Goal: Check status: Check status

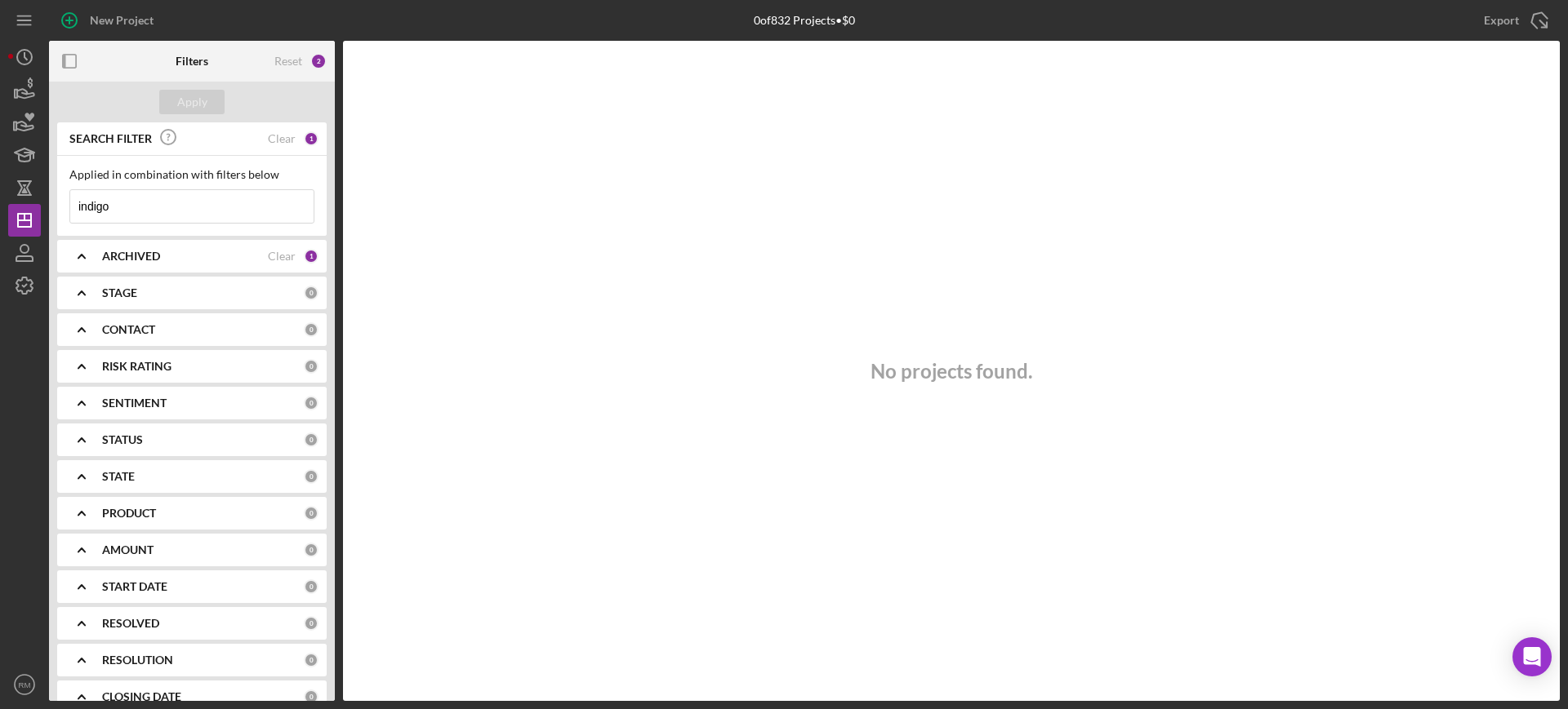
click at [188, 201] on input "indigo" at bounding box center [192, 207] width 243 height 33
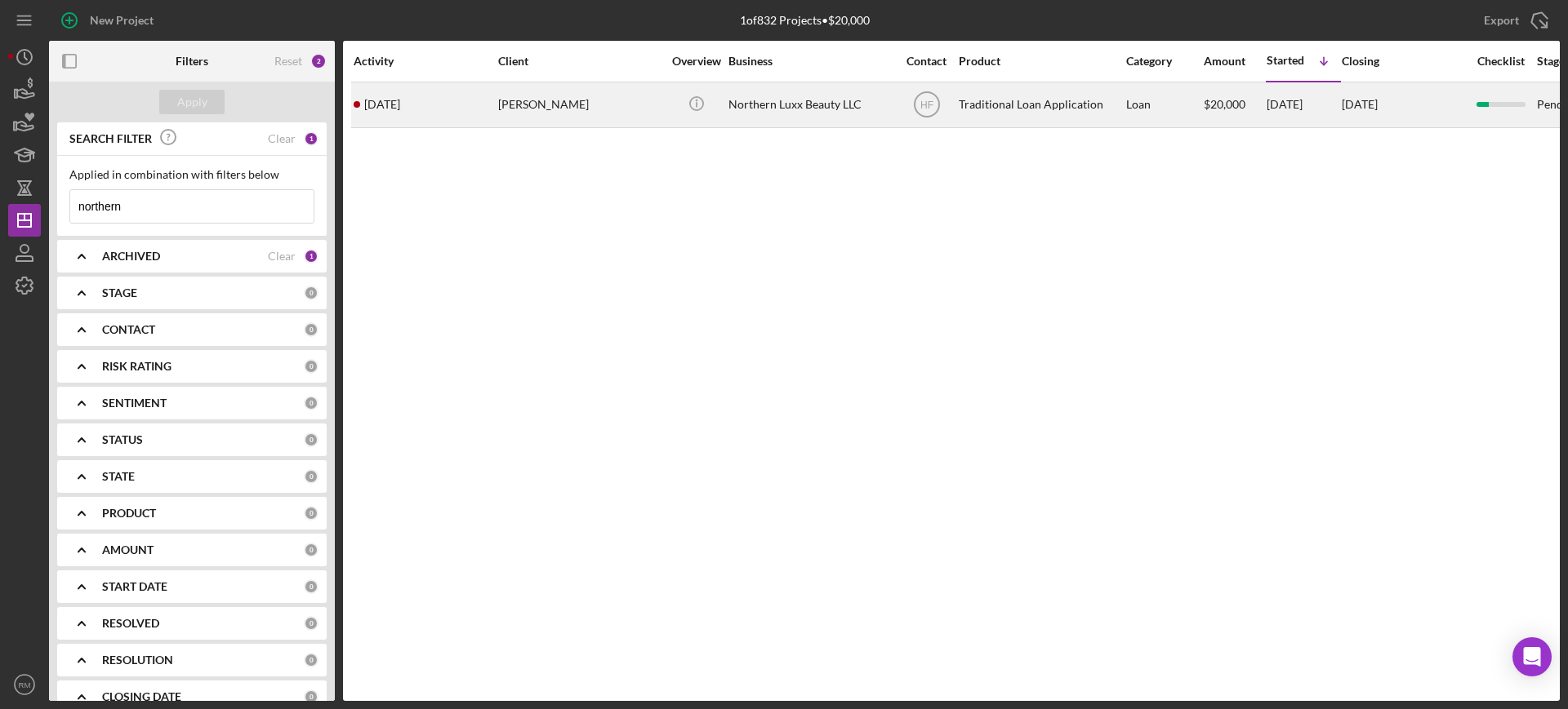
type input "northern"
click at [448, 109] on div "[DATE] [PERSON_NAME]" at bounding box center [425, 105] width 143 height 43
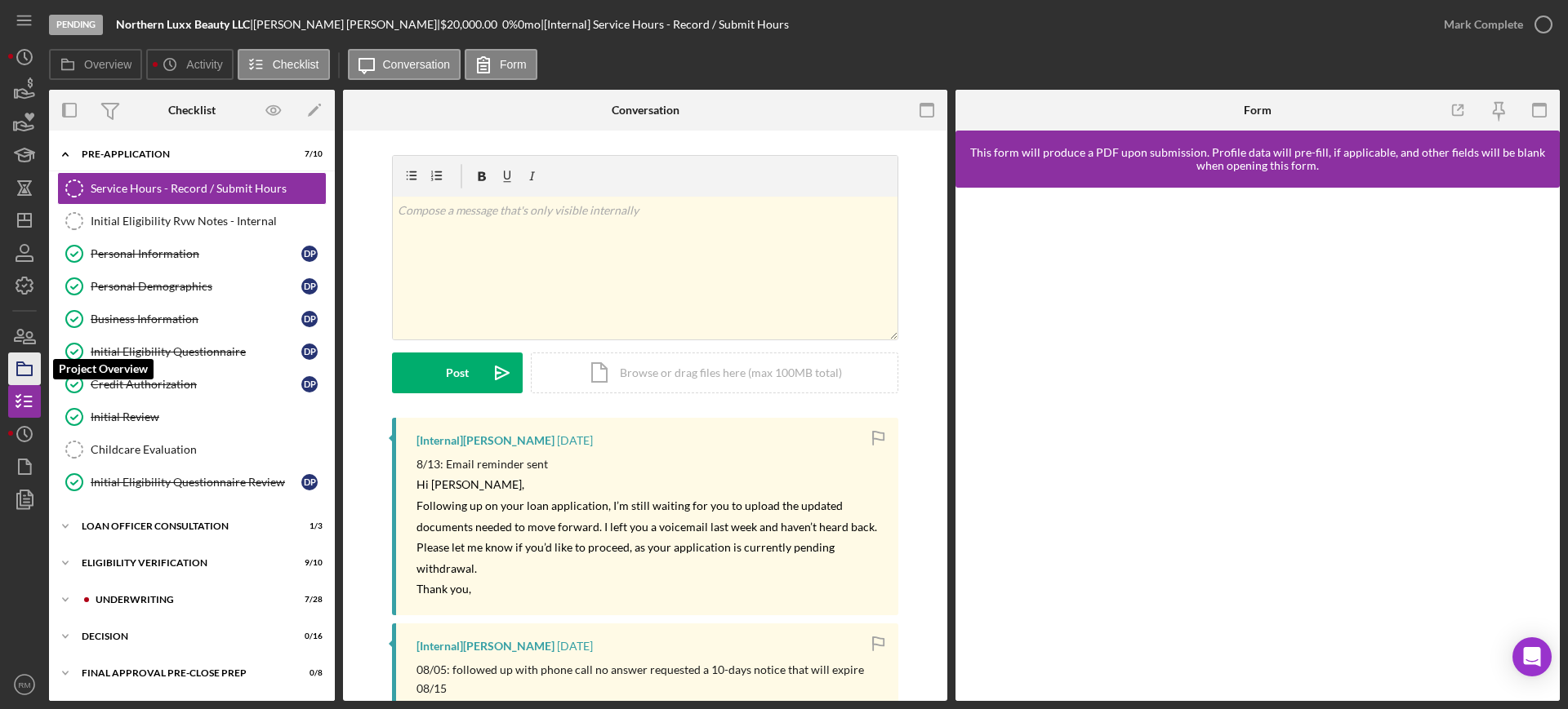
click at [15, 355] on icon "button" at bounding box center [24, 369] width 41 height 41
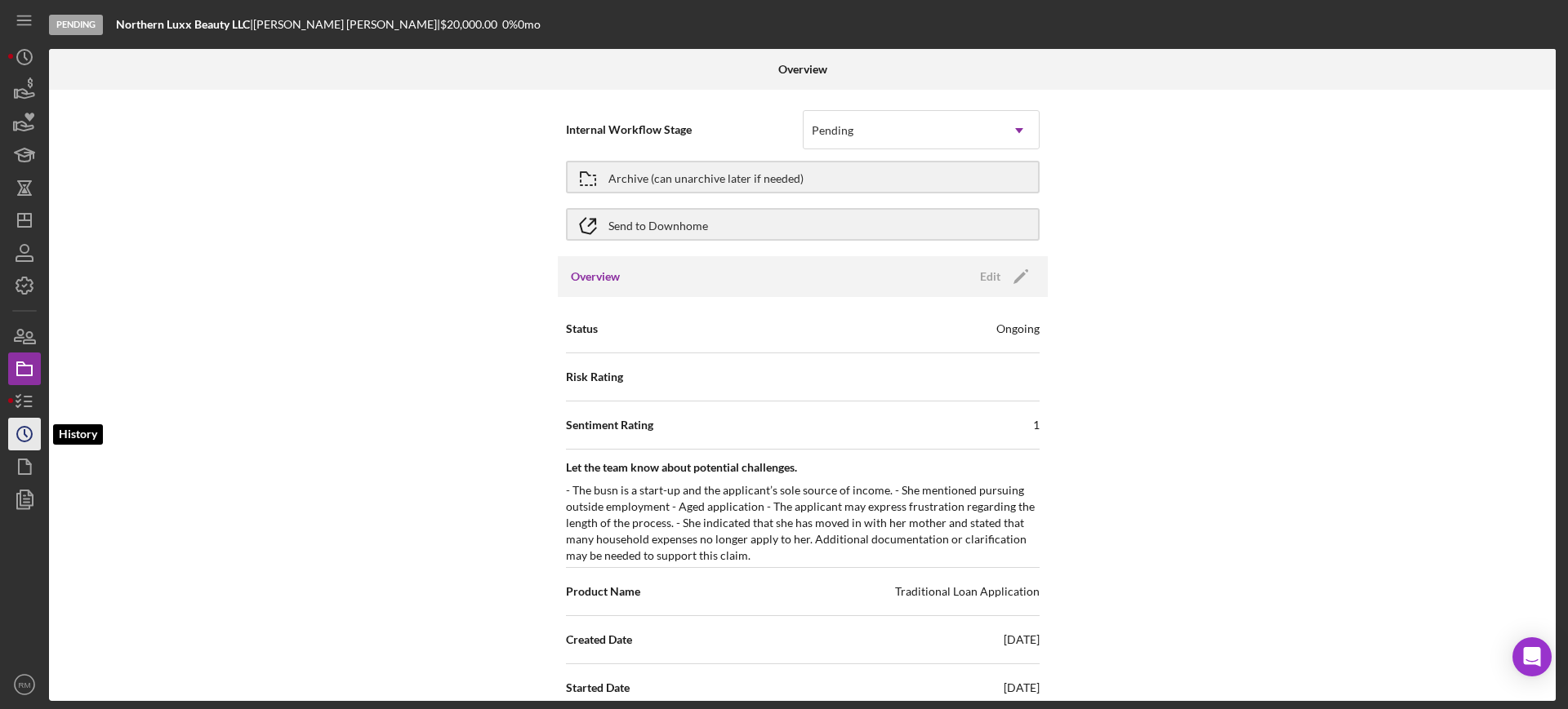
click at [21, 423] on icon "Icon/History" at bounding box center [24, 434] width 41 height 41
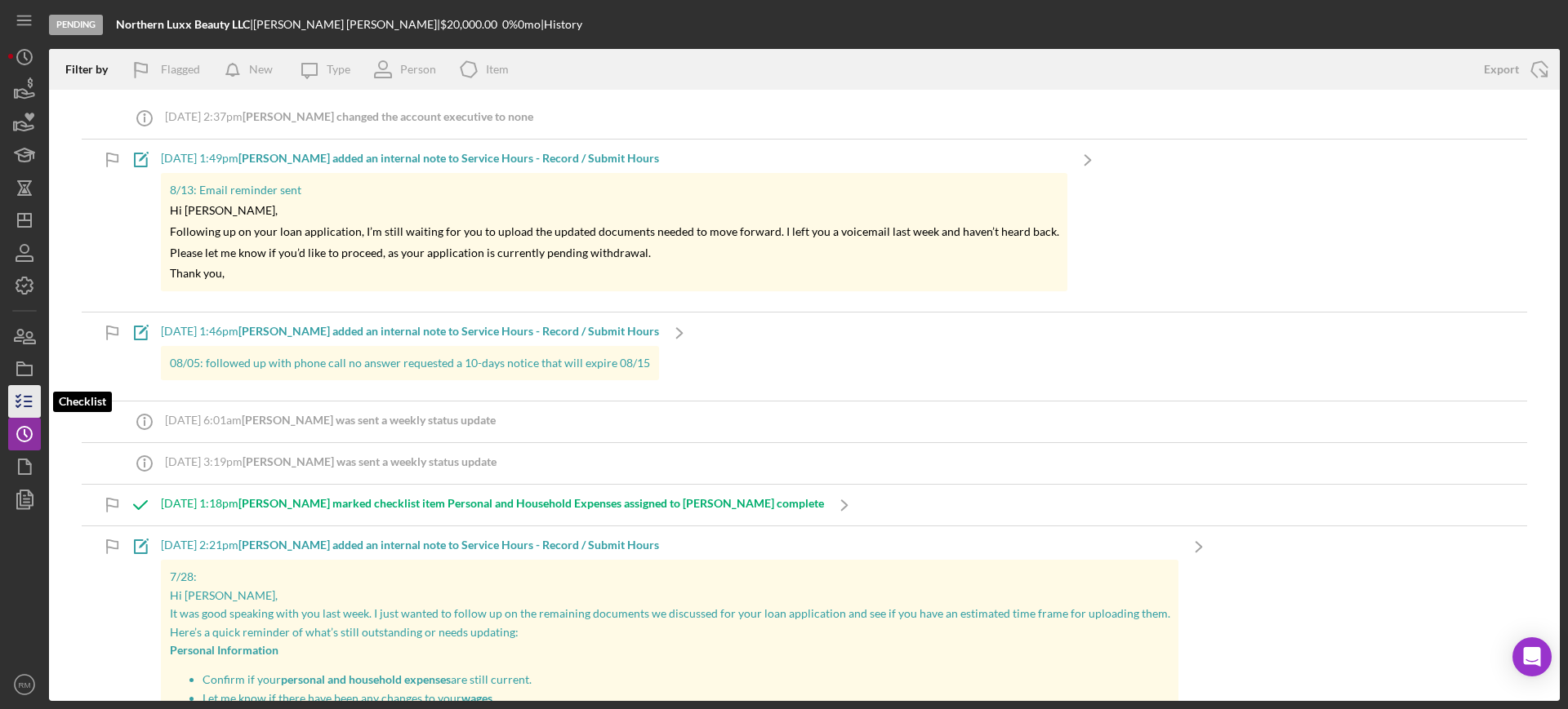
click at [21, 388] on icon "button" at bounding box center [24, 401] width 41 height 41
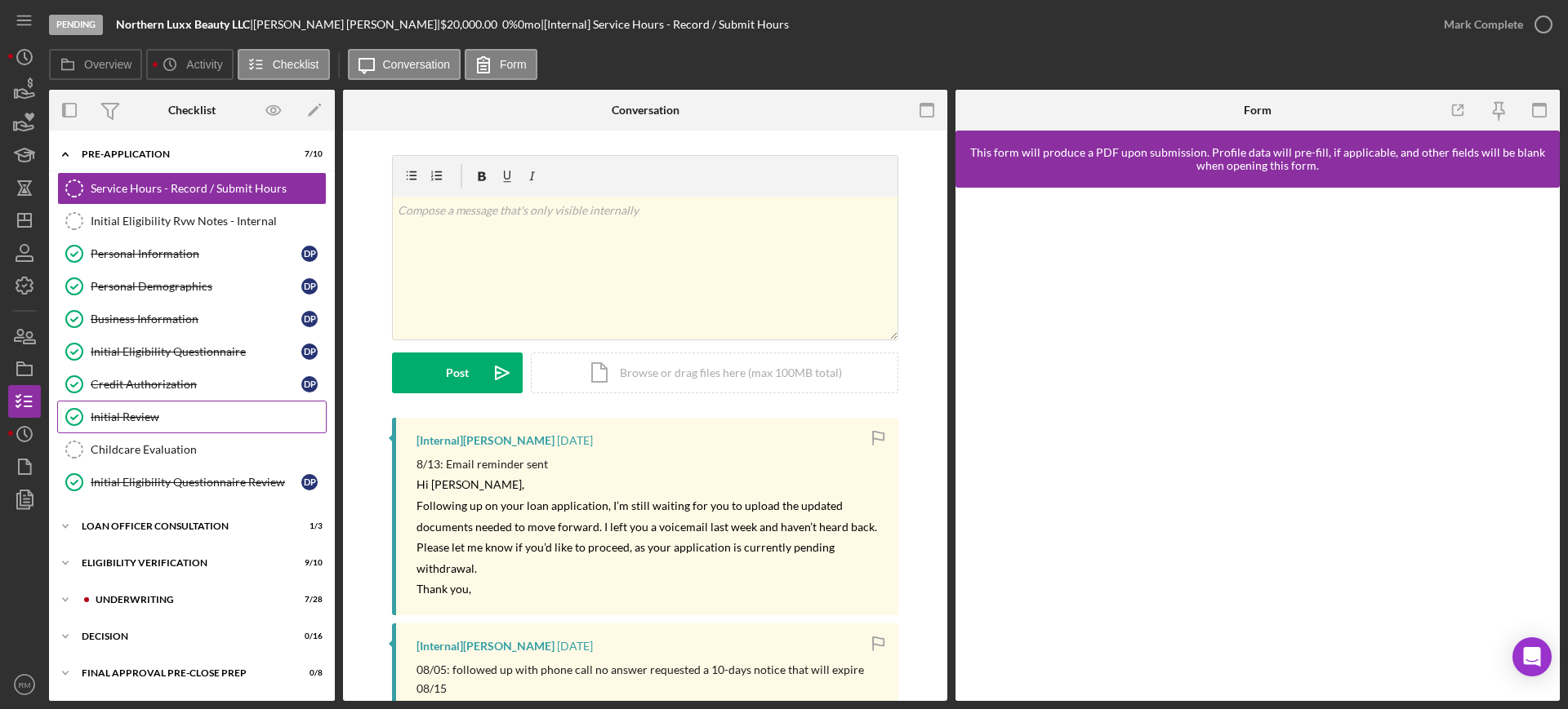
scroll to position [144, 0]
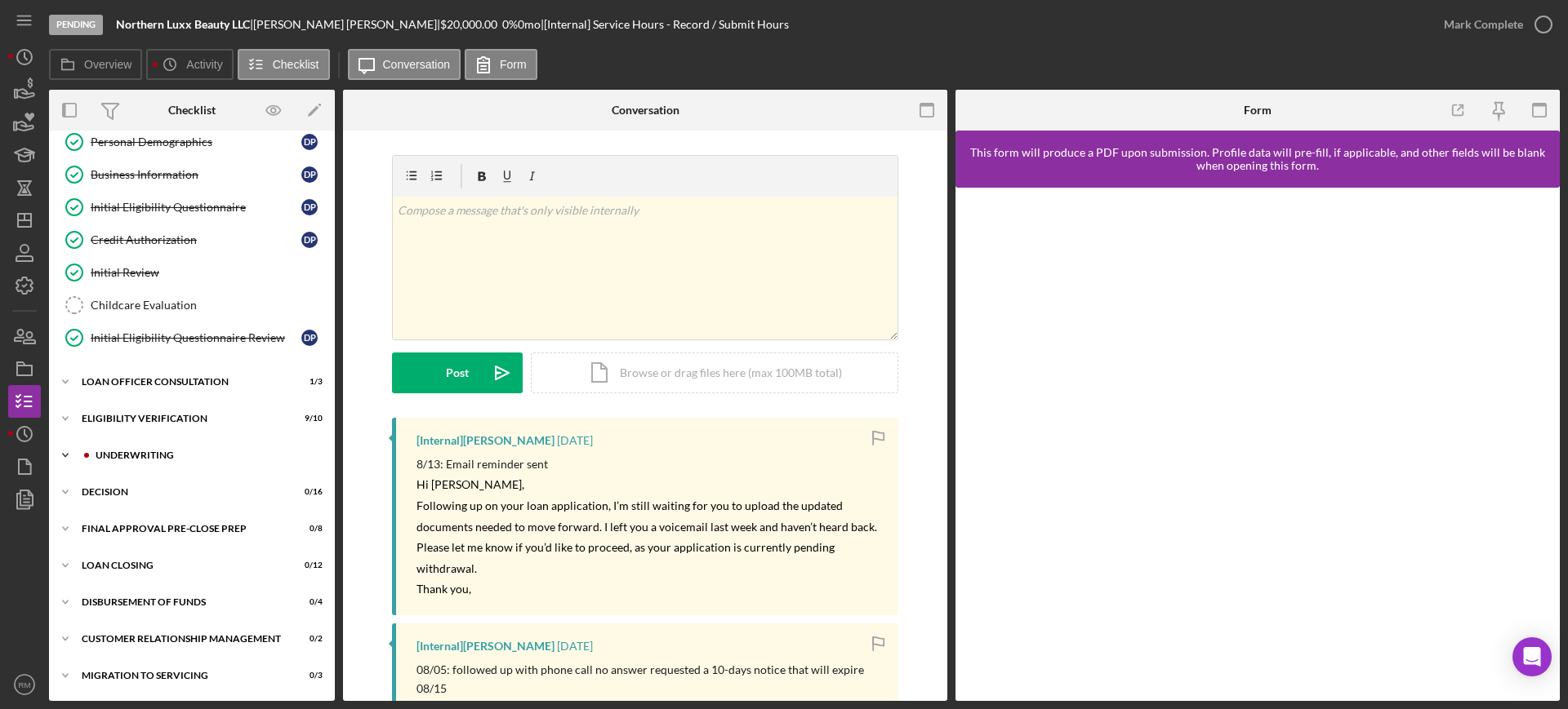
click at [185, 452] on div "Underwriting" at bounding box center [205, 455] width 219 height 10
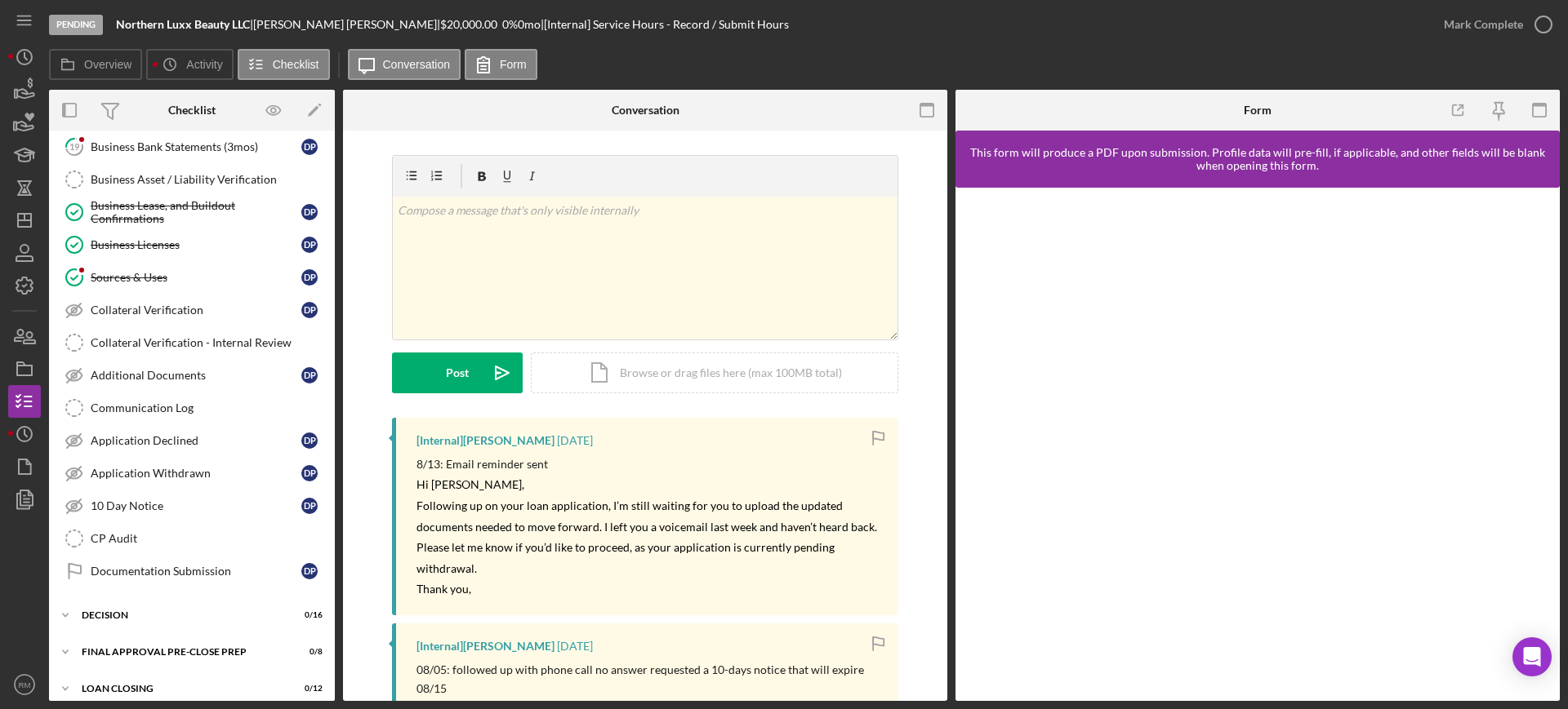
scroll to position [1067, 0]
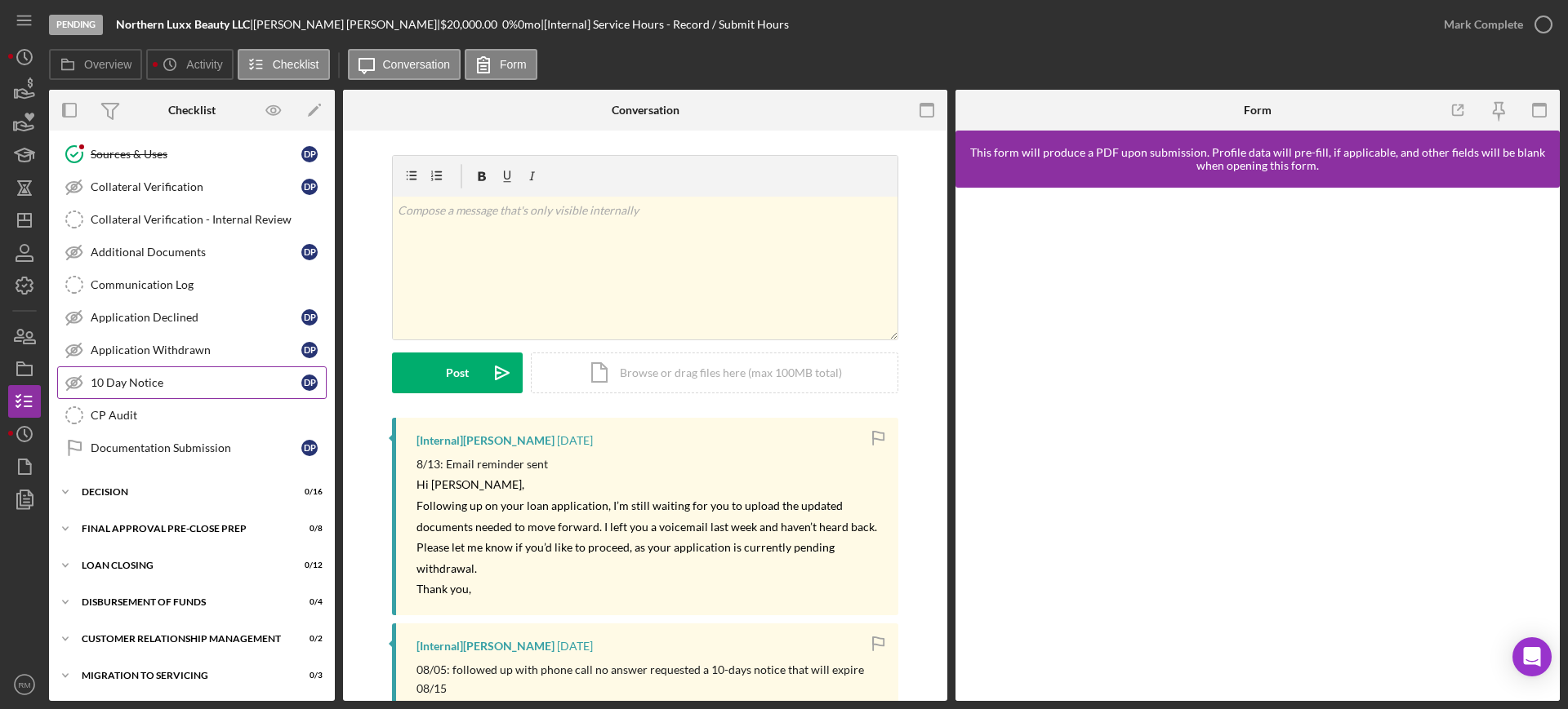
click at [166, 391] on link "10 Day Notice 10 Day Notice D P" at bounding box center [192, 383] width 269 height 33
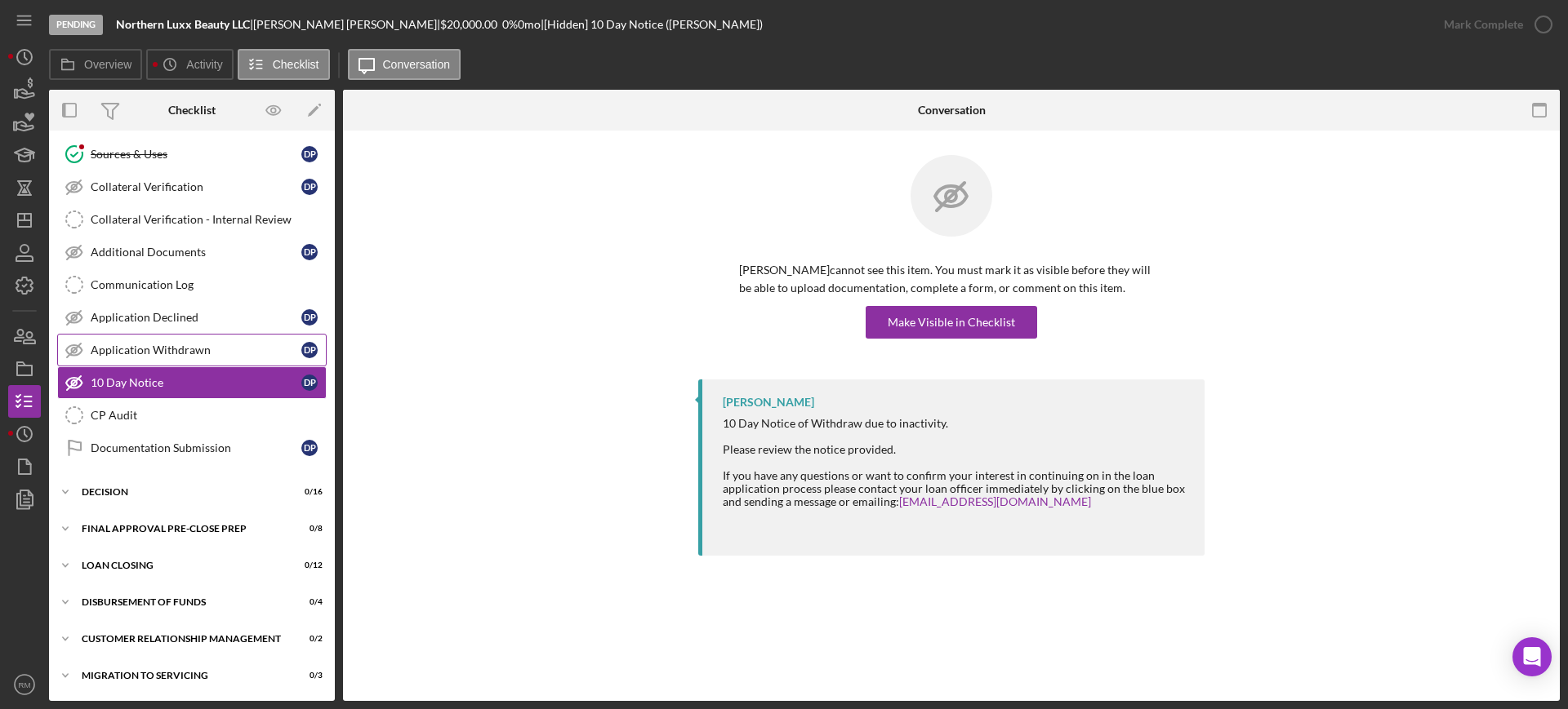
click at [209, 338] on link "Application Withdrawn Application Withdrawn D P" at bounding box center [192, 351] width 269 height 33
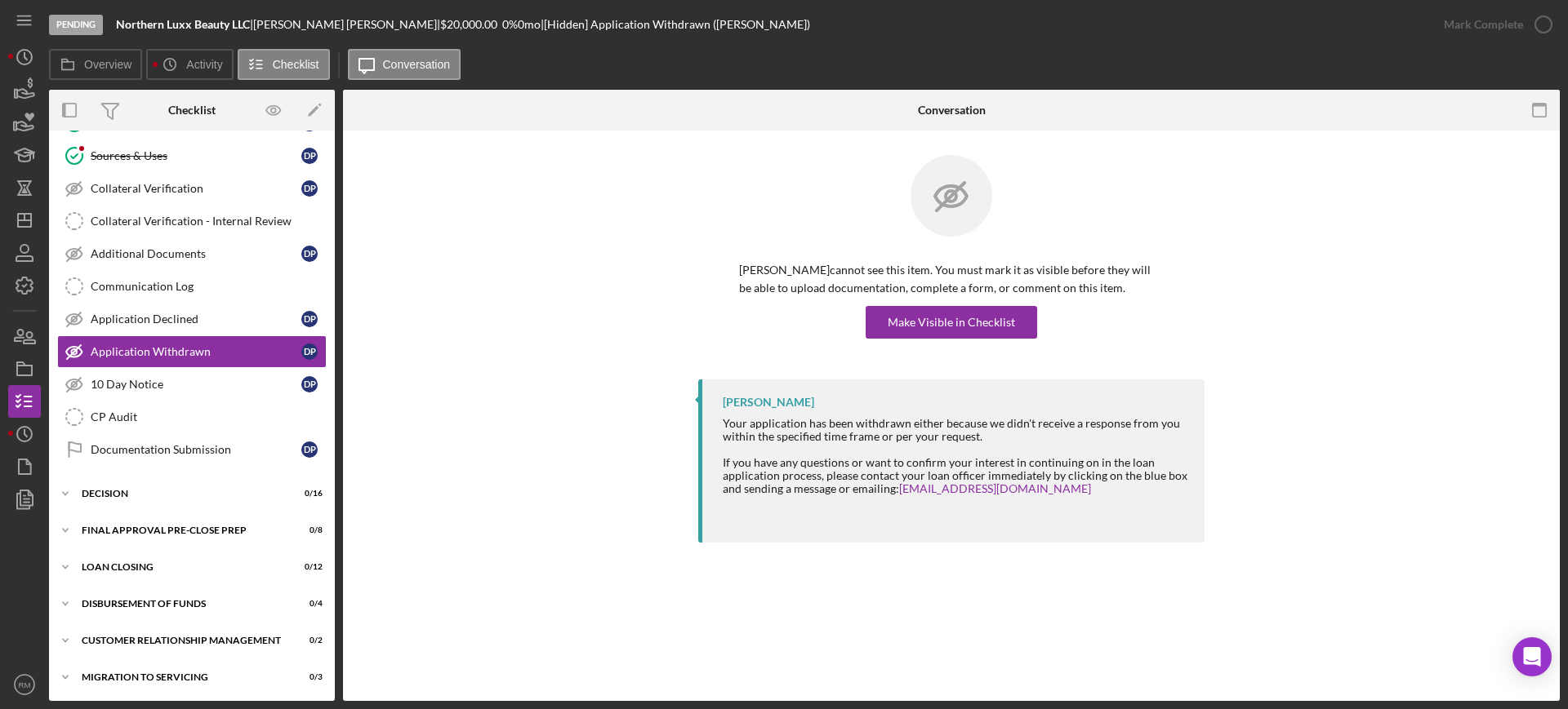
scroll to position [1067, 0]
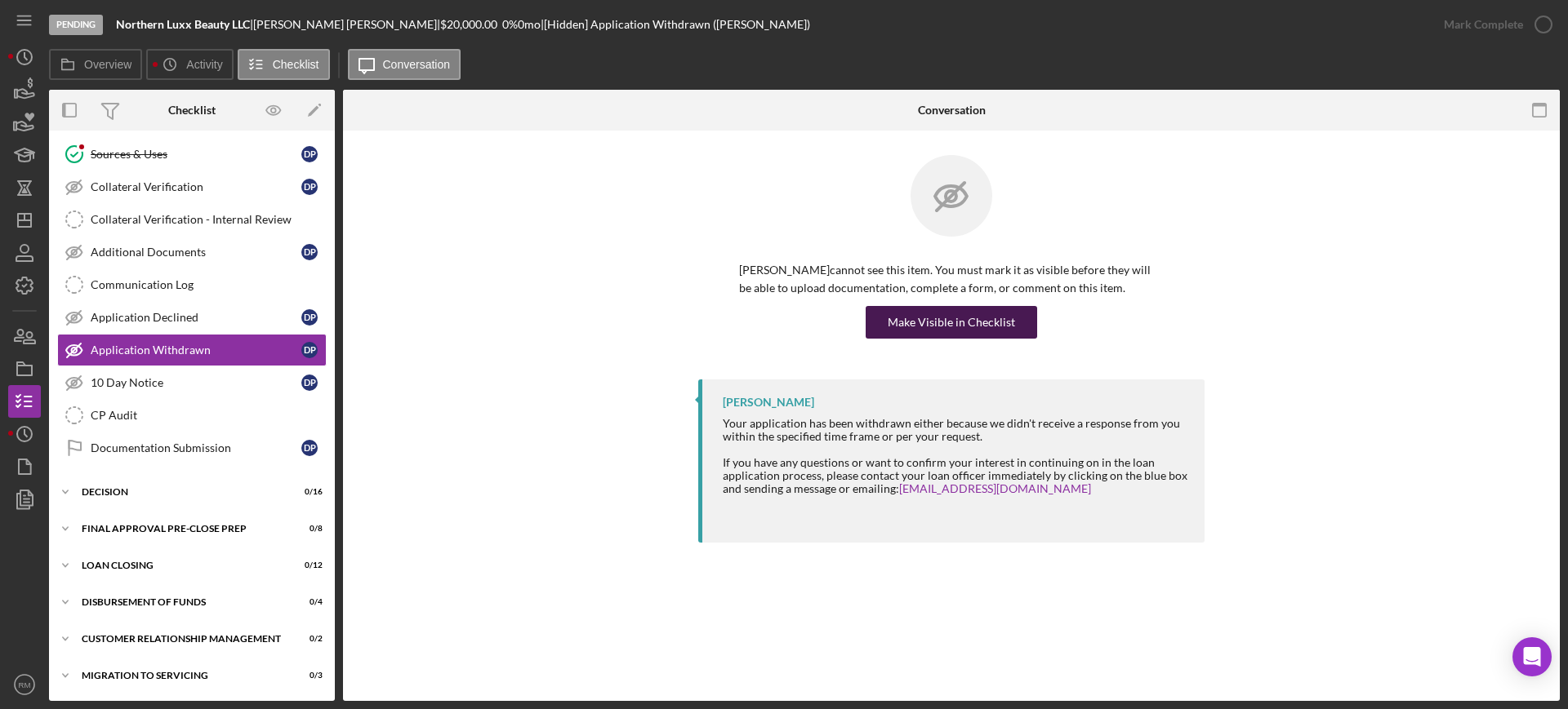
click at [958, 312] on div "Make Visible in Checklist" at bounding box center [951, 323] width 128 height 33
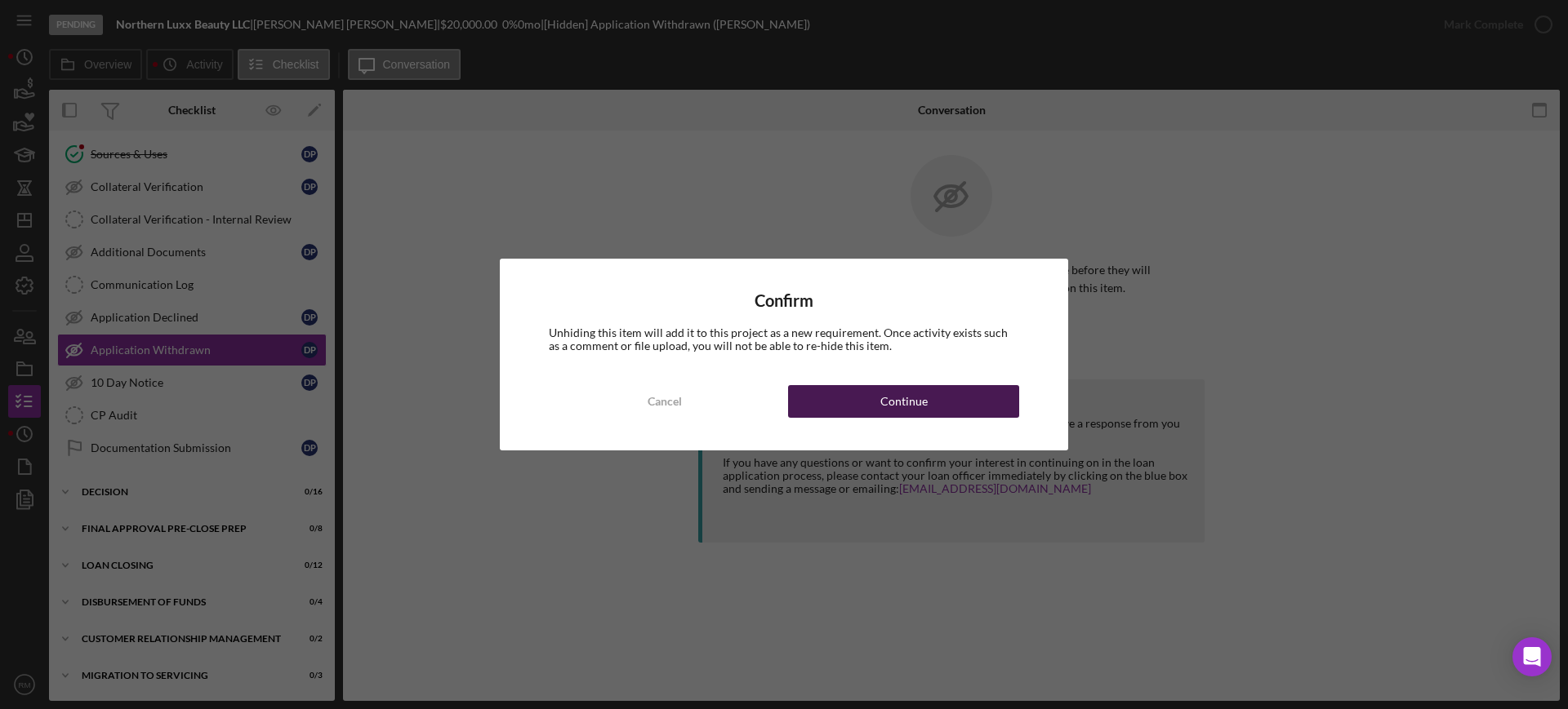
click at [899, 391] on div "Continue" at bounding box center [904, 402] width 48 height 33
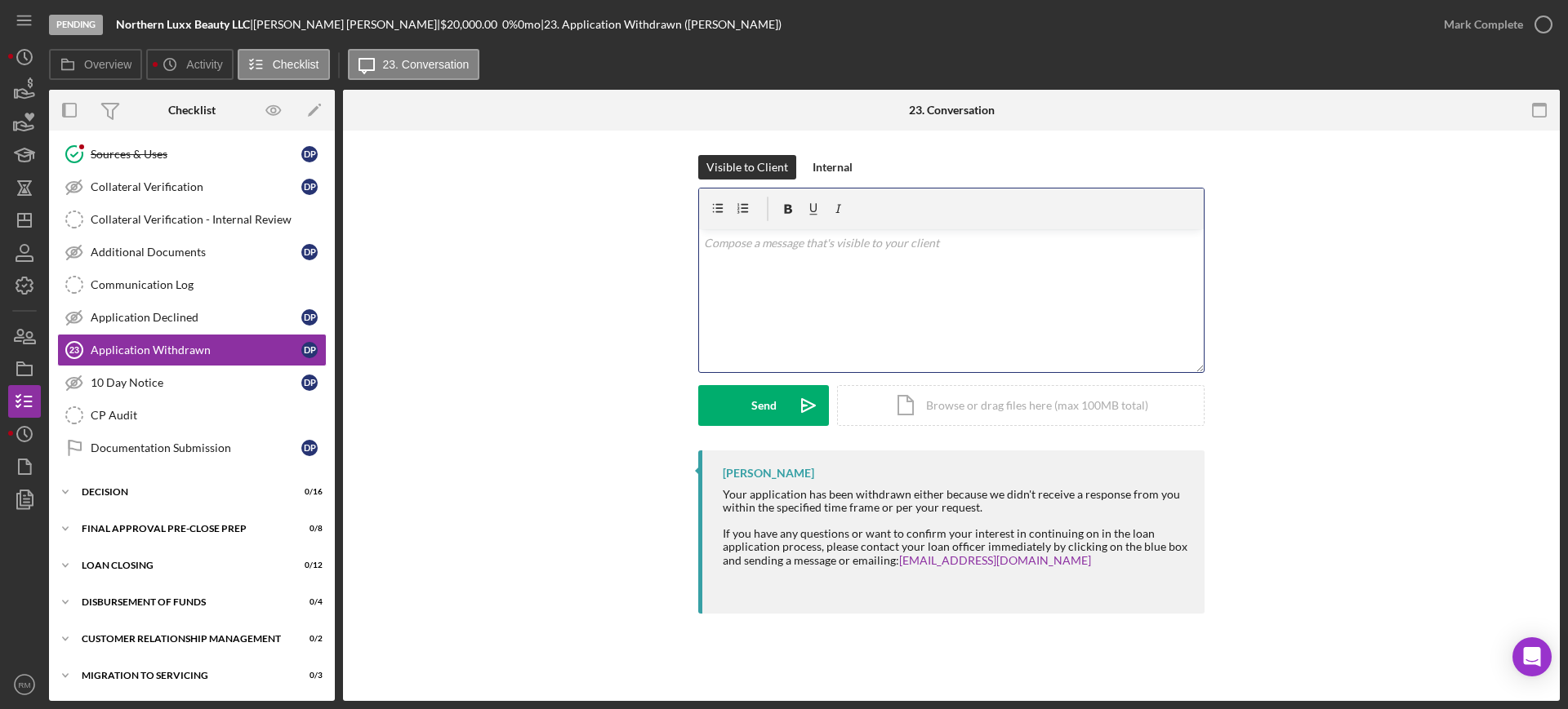
click at [757, 294] on div "v Color teal Color pink Remove color Add row above Add row below Add column bef…" at bounding box center [951, 300] width 504 height 143
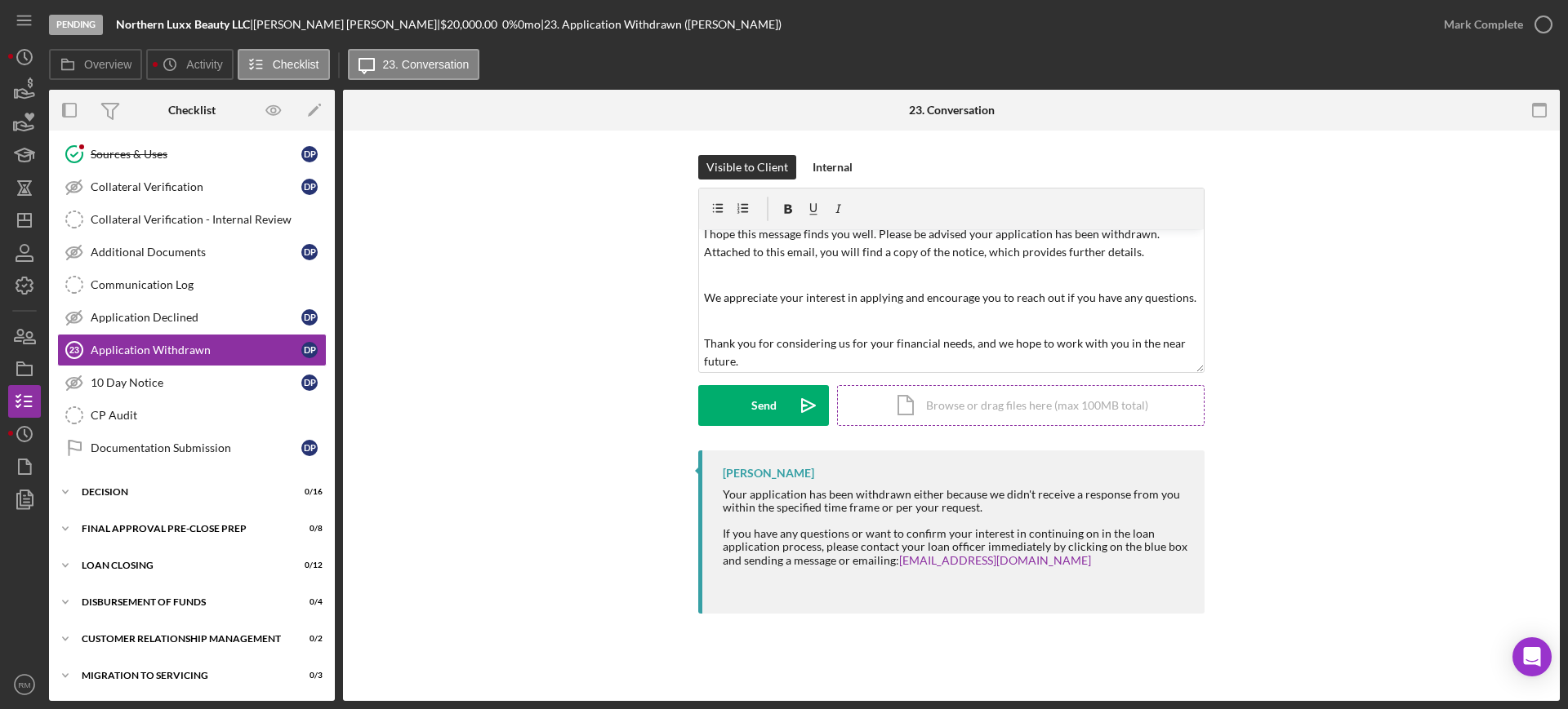
click at [887, 398] on div "Icon/Document Browse or drag files here (max 100MB total) Tap to choose files o…" at bounding box center [1020, 405] width 367 height 41
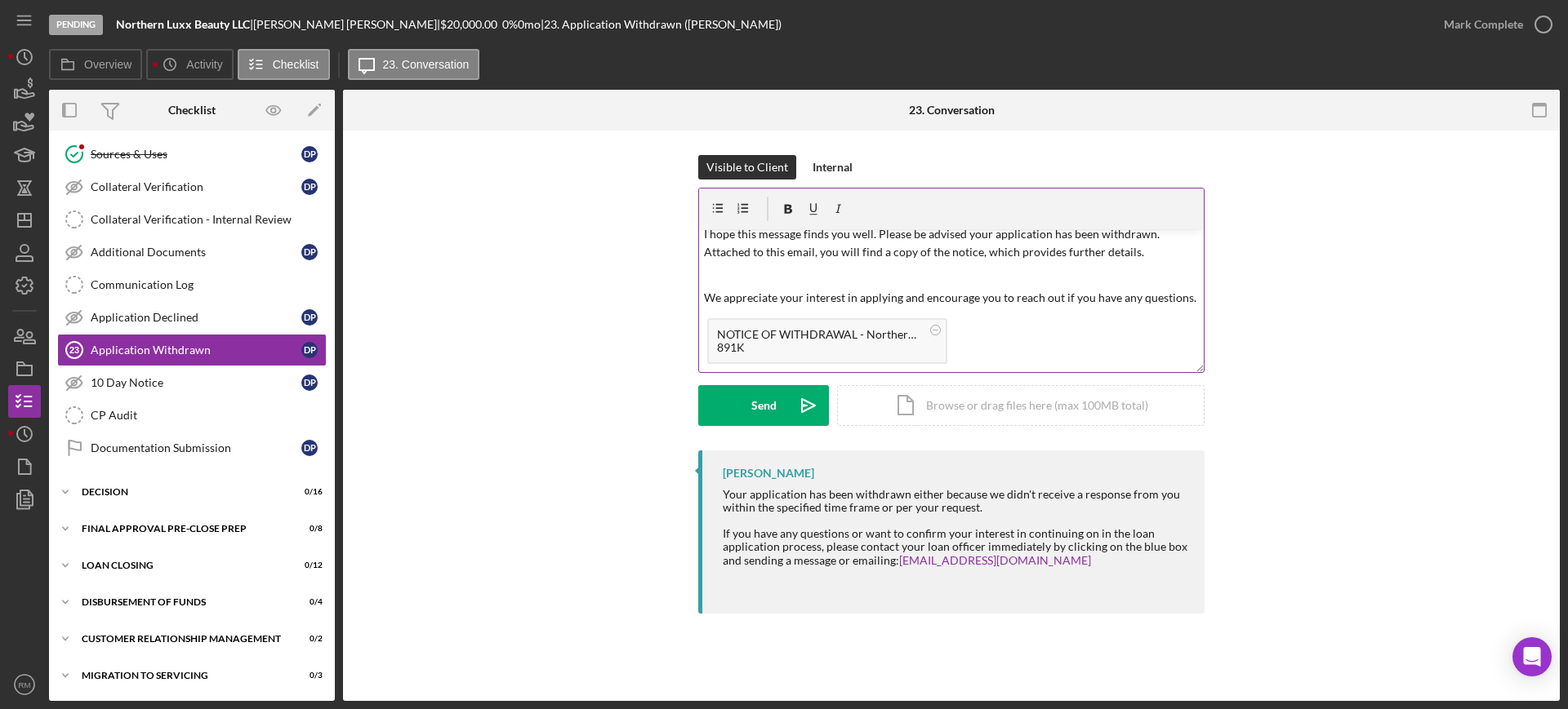
scroll to position [0, 0]
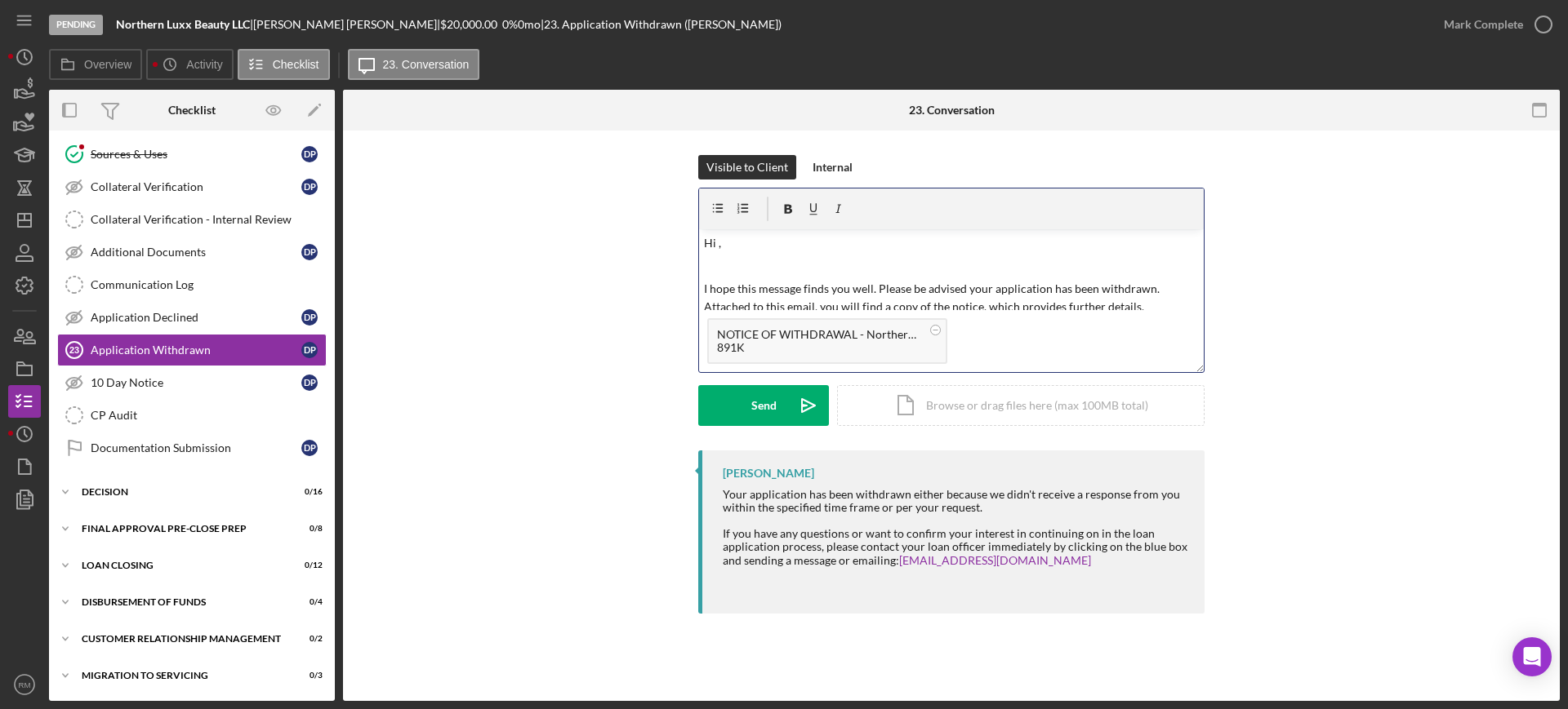
click at [738, 247] on p "Hi ," at bounding box center [952, 243] width 496 height 18
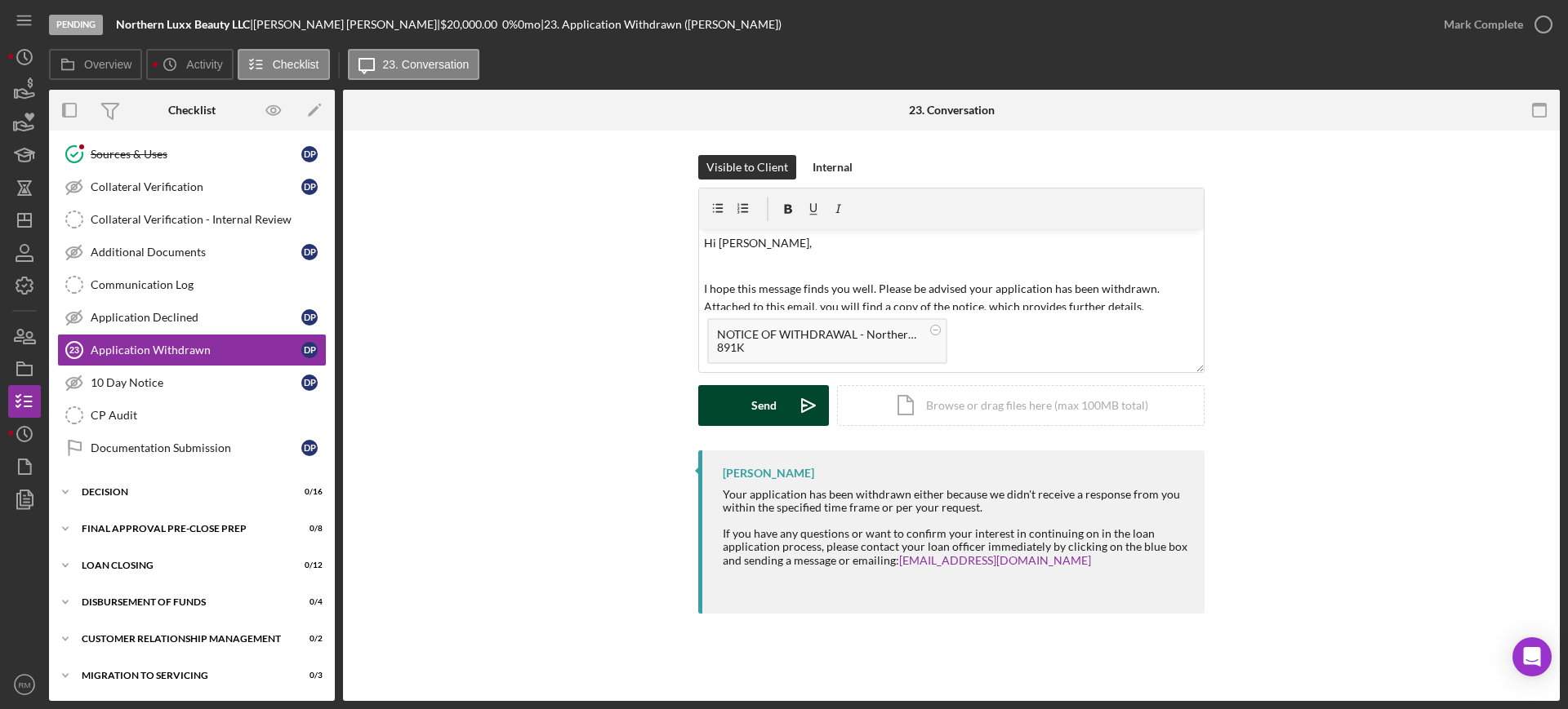
click at [716, 393] on button "Send Icon/icon-invite-send" at bounding box center [763, 405] width 130 height 41
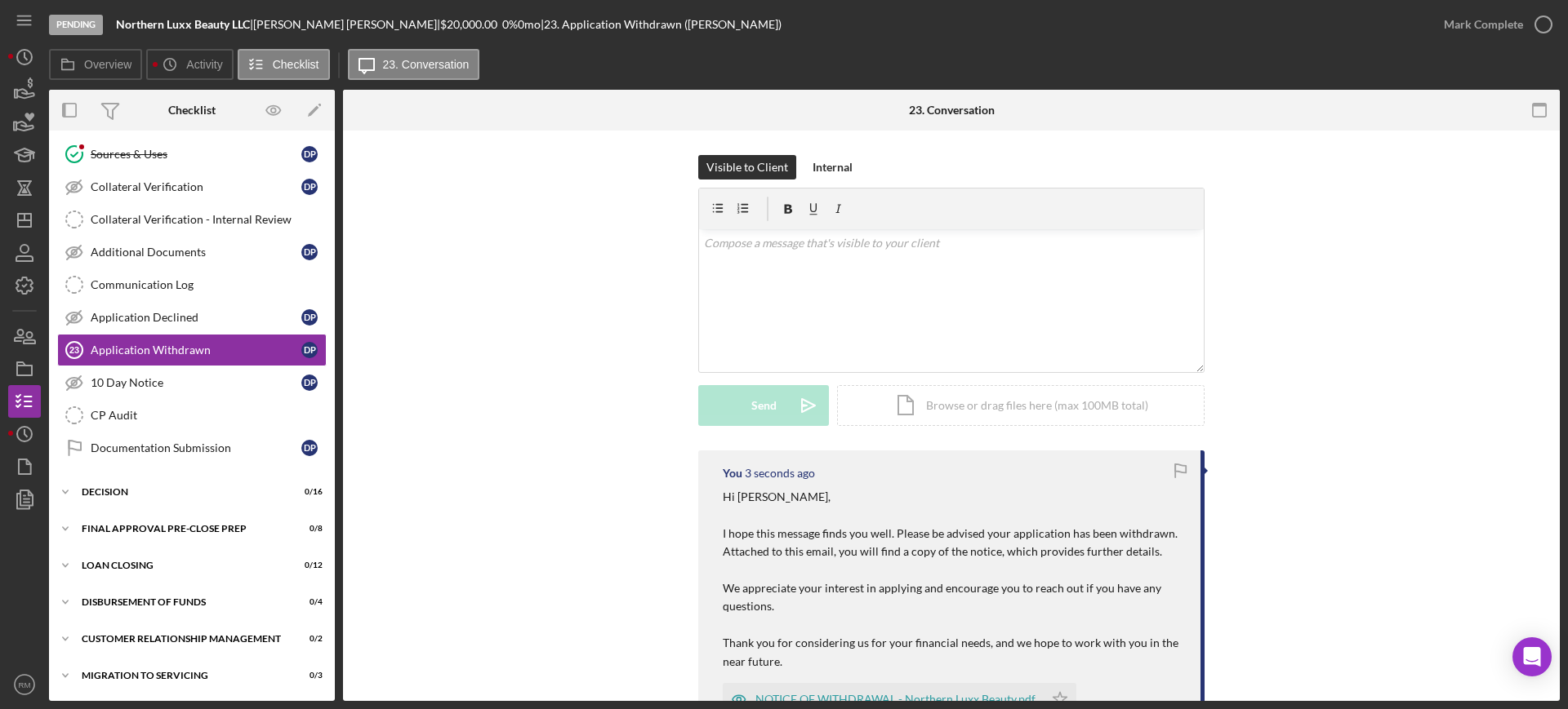
click at [1518, 36] on div "Mark Complete" at bounding box center [1483, 24] width 79 height 33
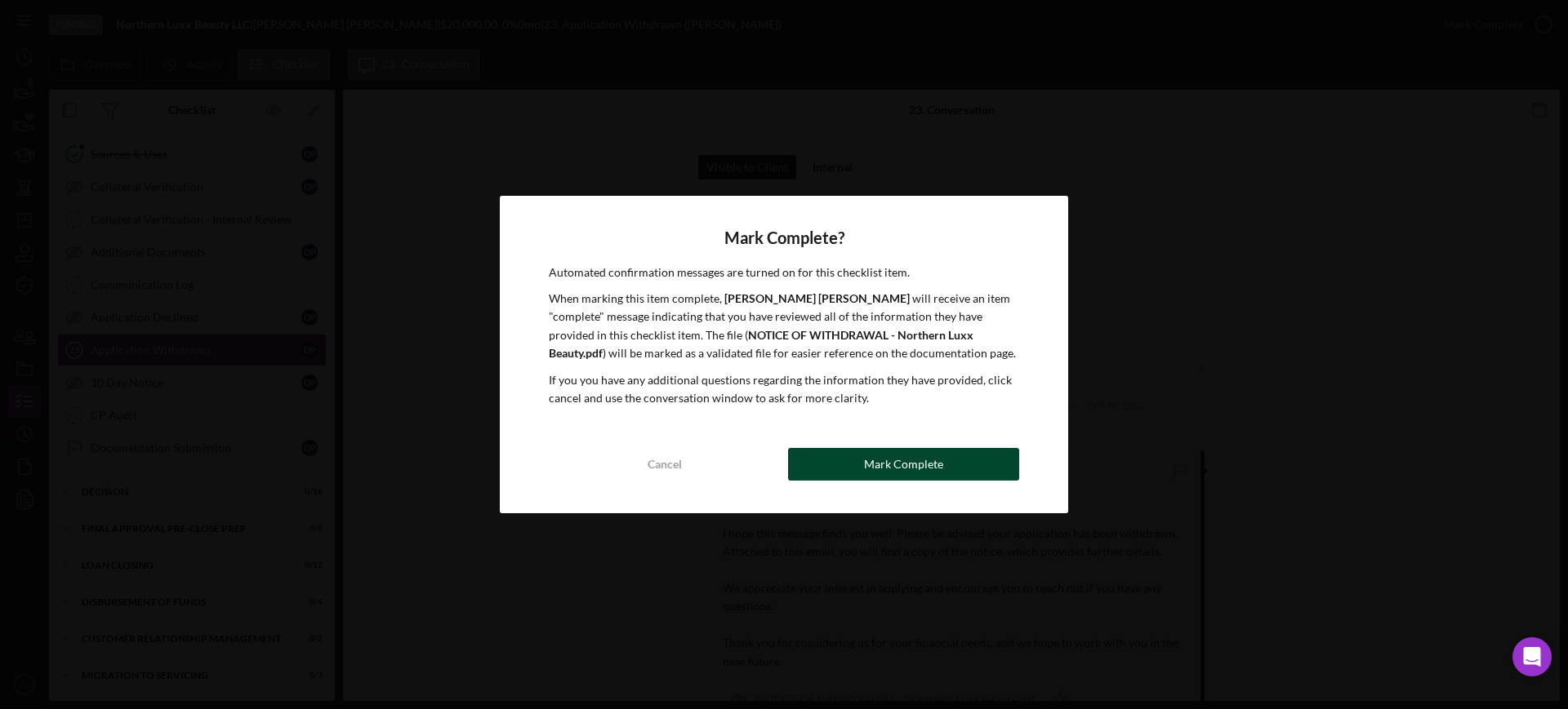
click at [845, 466] on button "Mark Complete" at bounding box center [904, 464] width 231 height 33
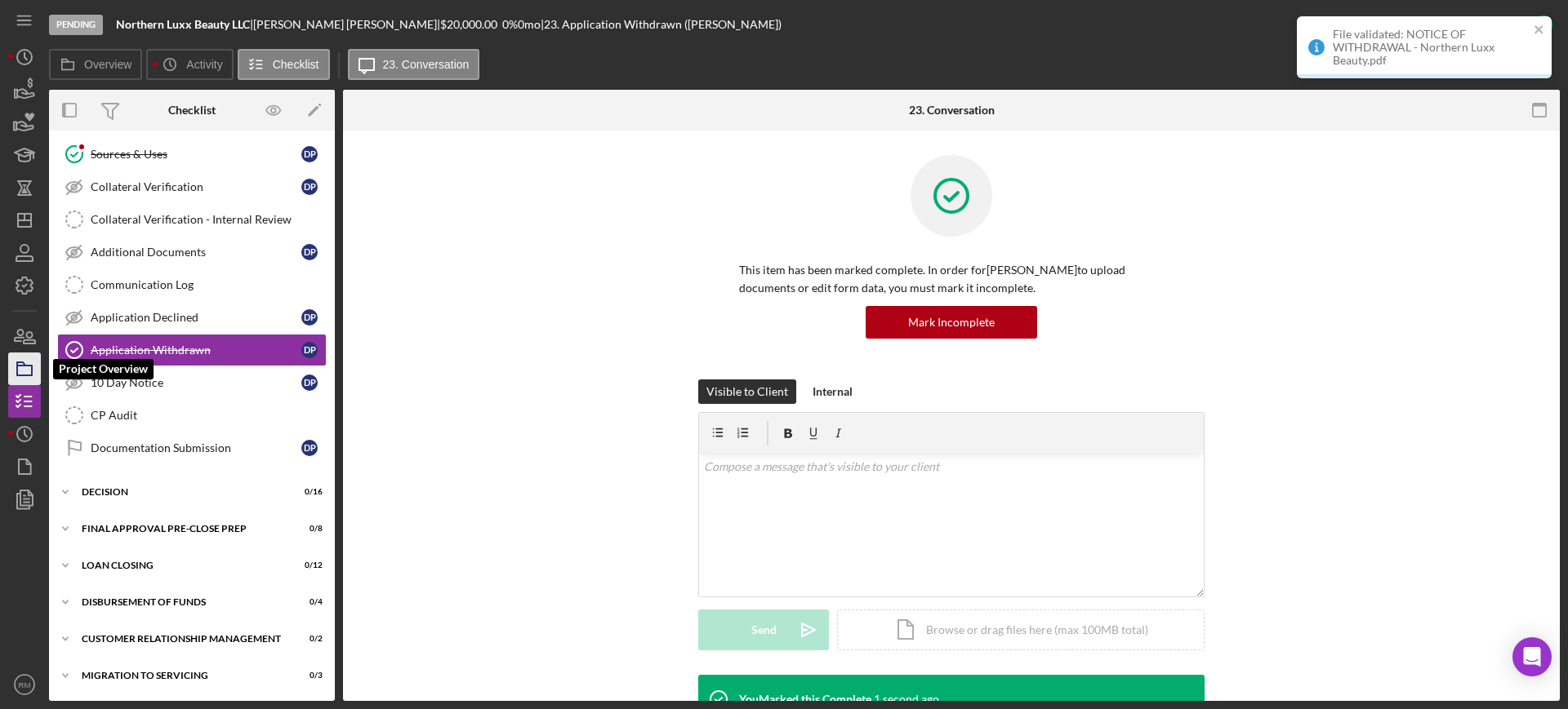
click at [17, 368] on rect "button" at bounding box center [24, 370] width 15 height 10
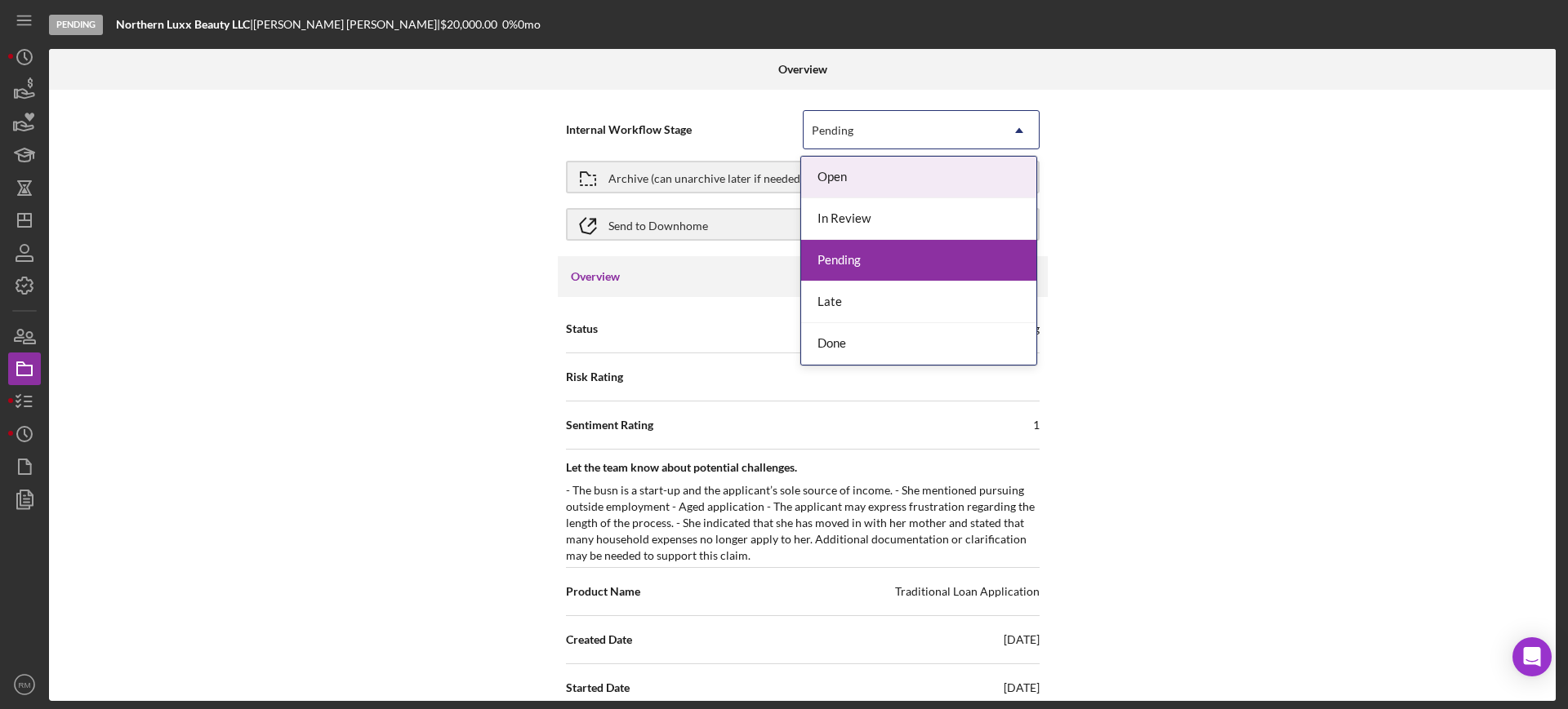
click at [965, 148] on div "Pending" at bounding box center [902, 130] width 196 height 37
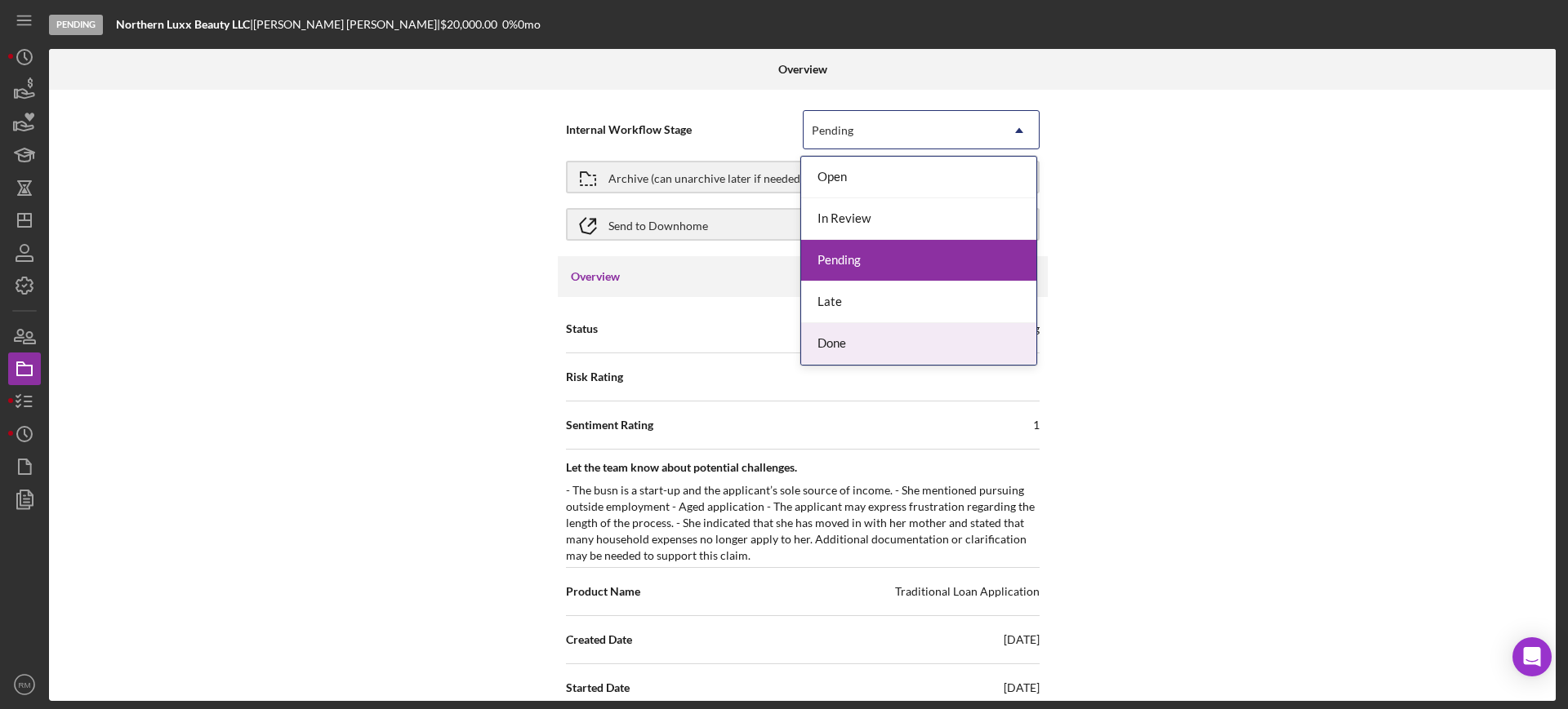
click at [871, 339] on div "Done" at bounding box center [919, 344] width 235 height 42
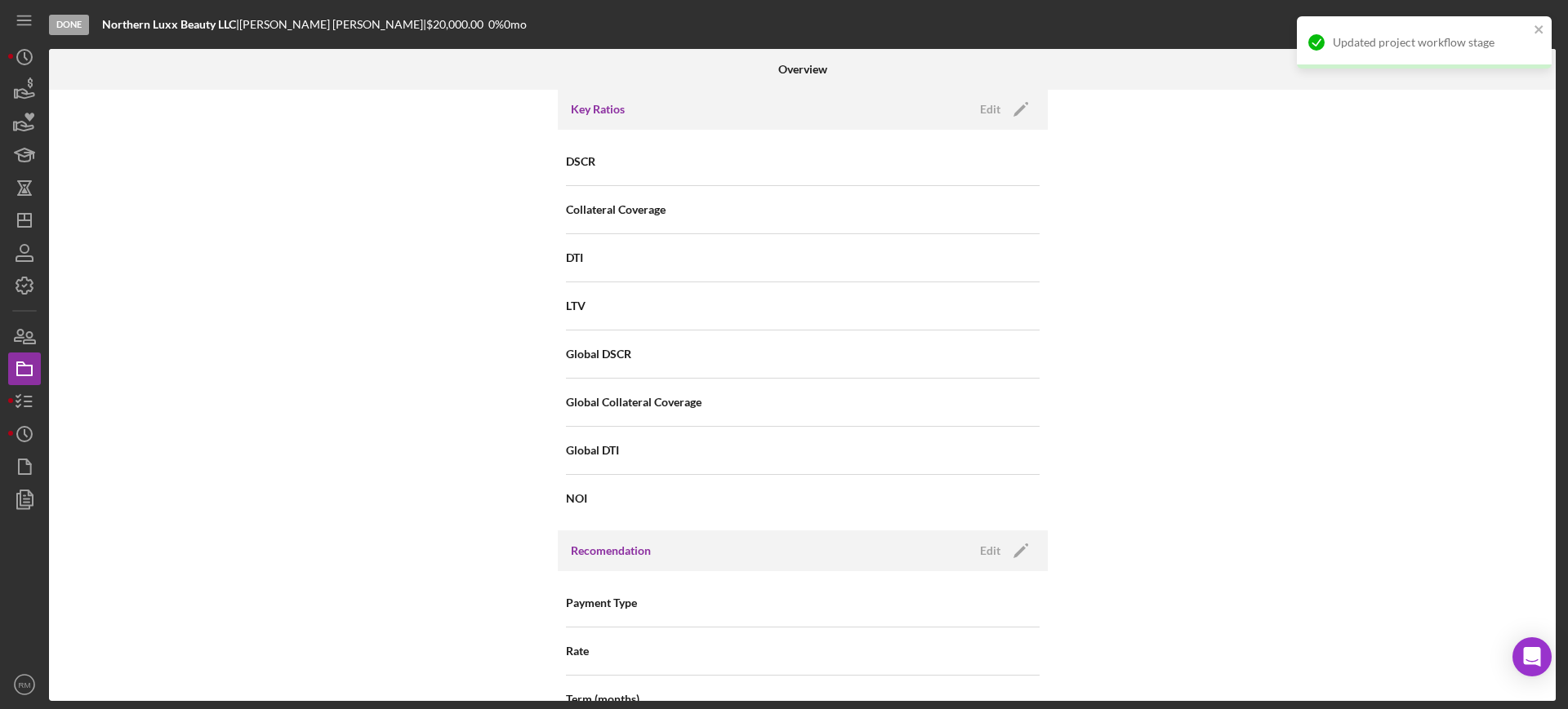
scroll to position [1862, 0]
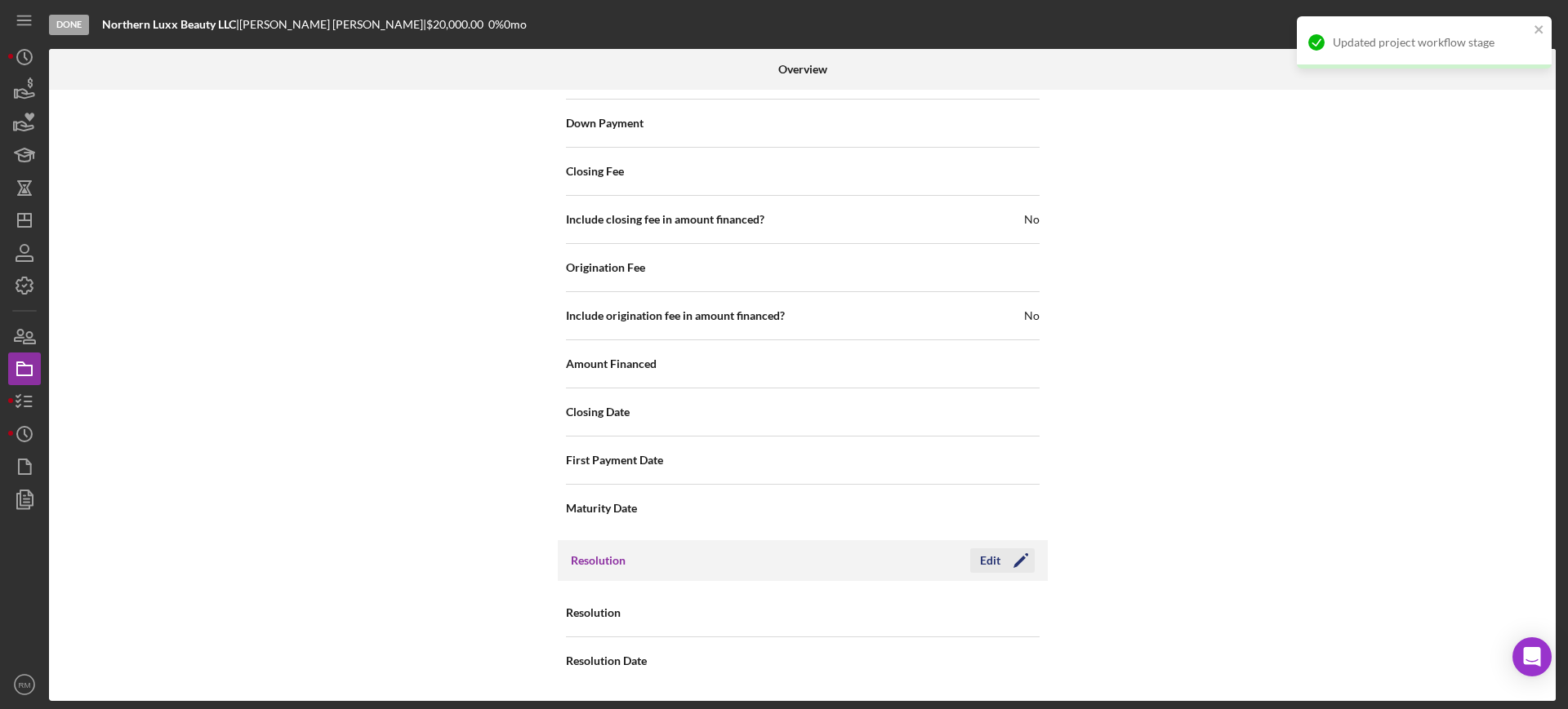
click at [980, 559] on div "Edit" at bounding box center [991, 561] width 21 height 24
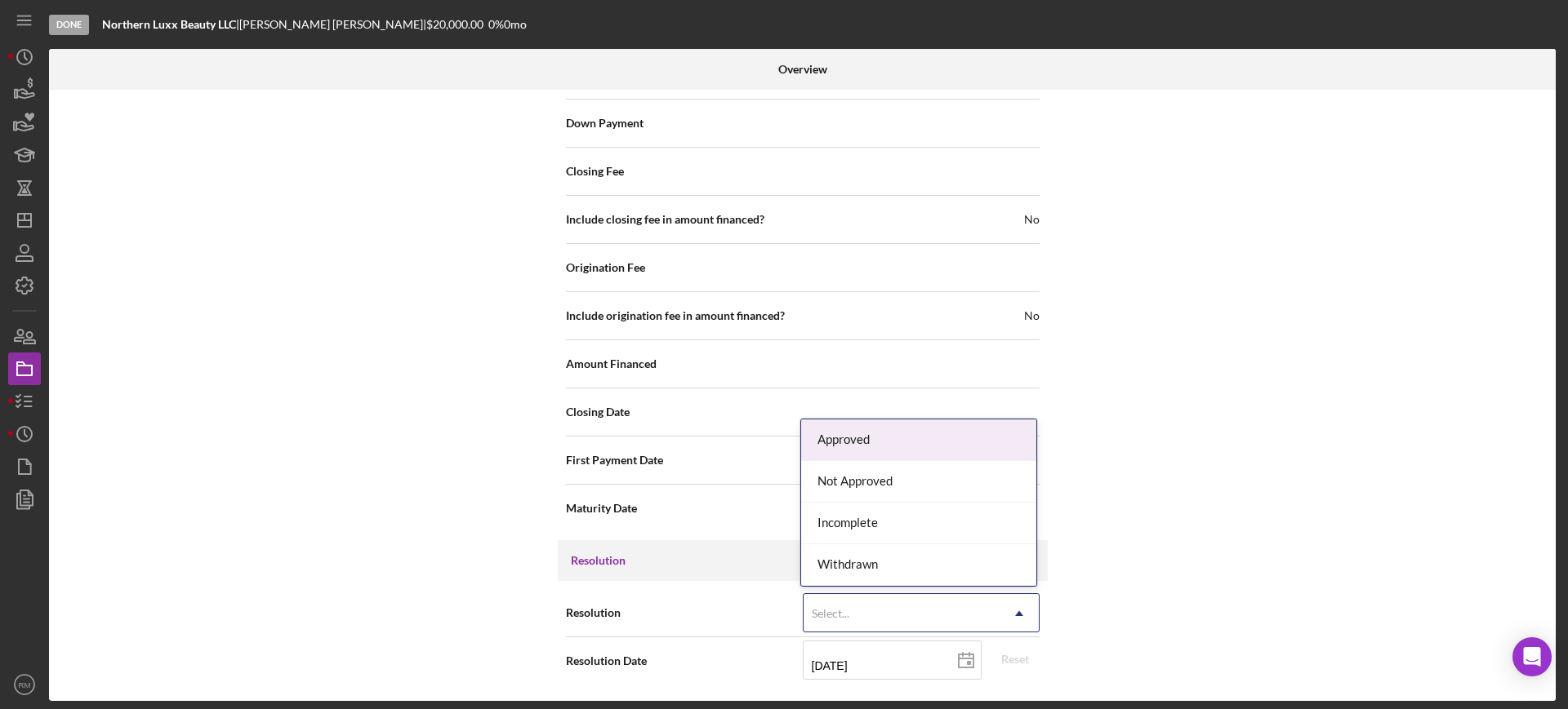
click at [830, 611] on div "Select..." at bounding box center [830, 614] width 37 height 13
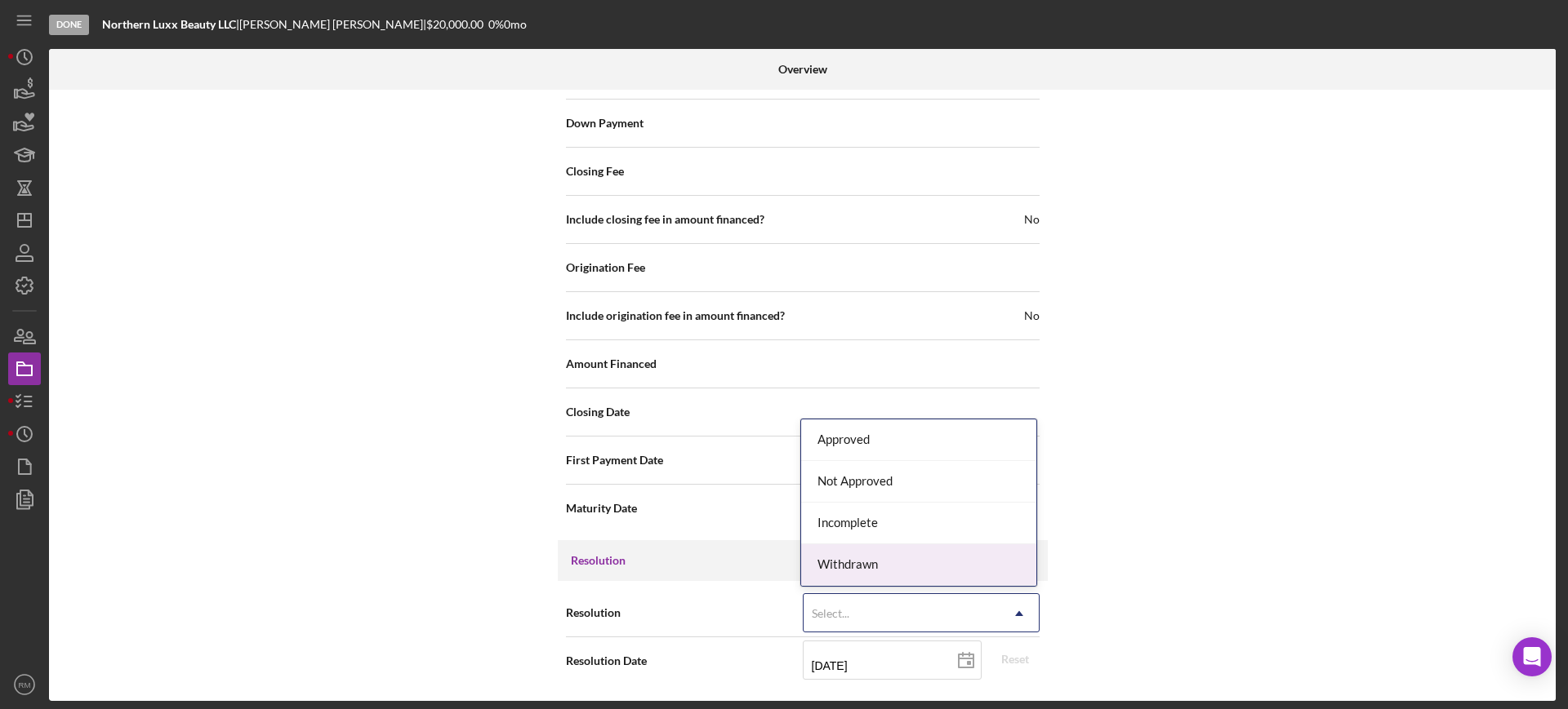
click at [864, 566] on div "Withdrawn" at bounding box center [919, 565] width 235 height 42
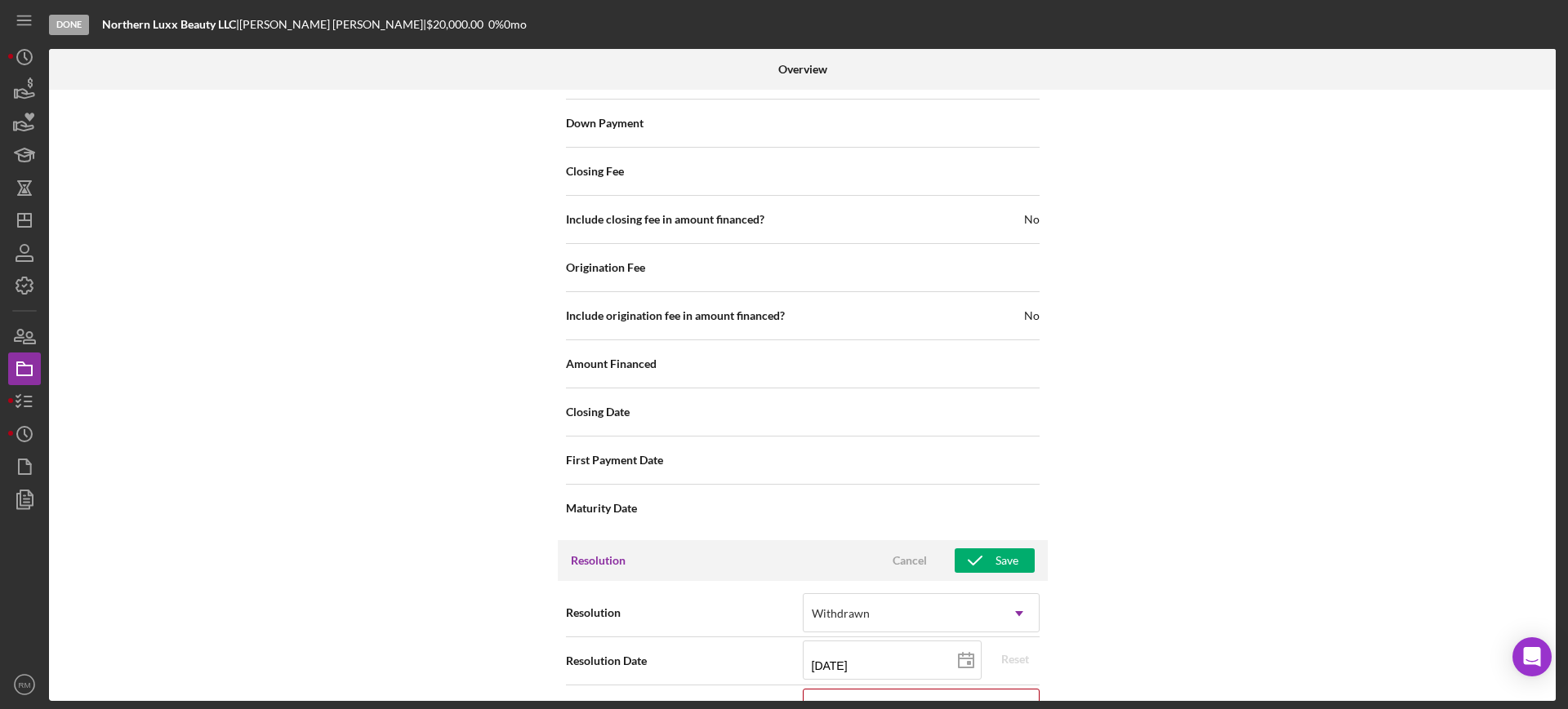
scroll to position [1967, 0]
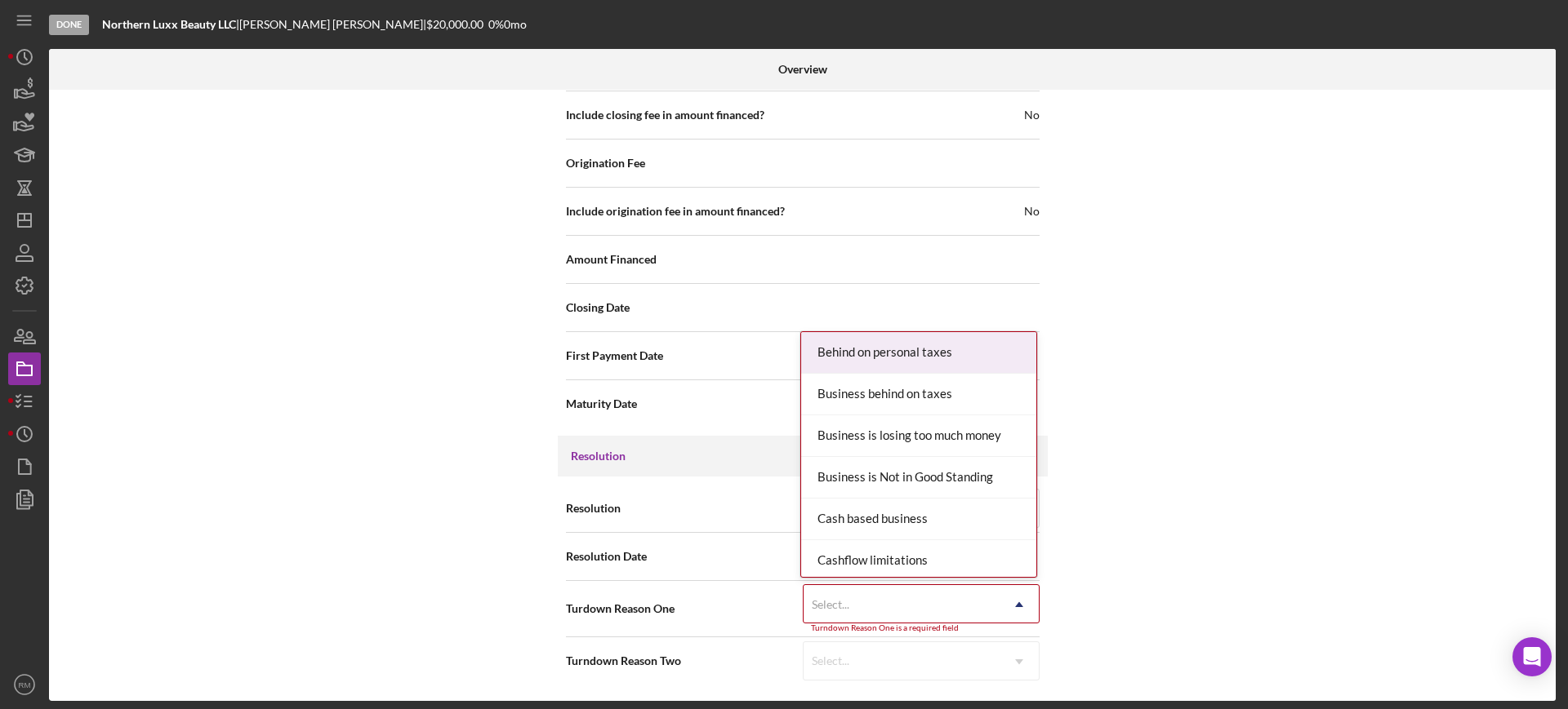
click at [854, 601] on div "Select..." at bounding box center [902, 604] width 196 height 37
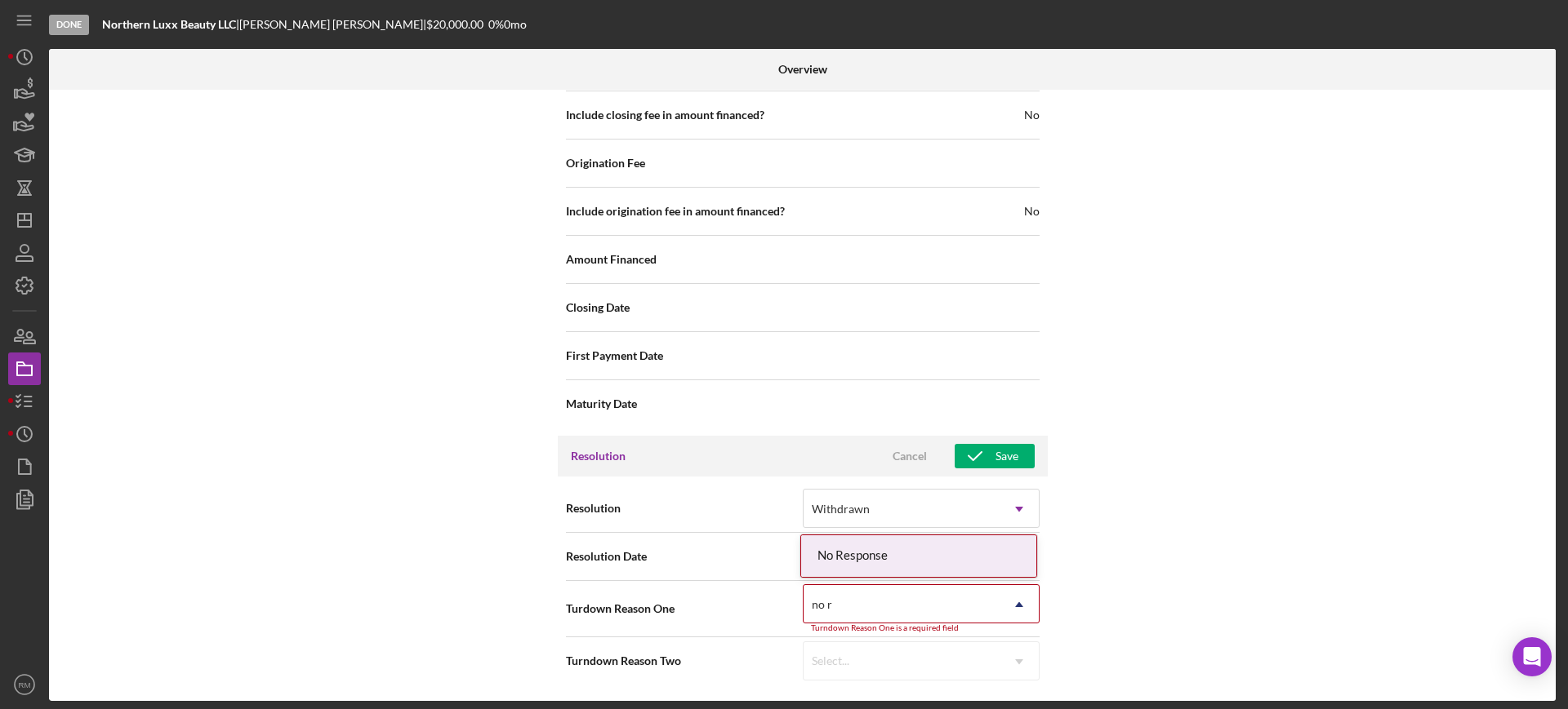
type input "no re"
click at [913, 556] on div "No Response" at bounding box center [919, 556] width 235 height 42
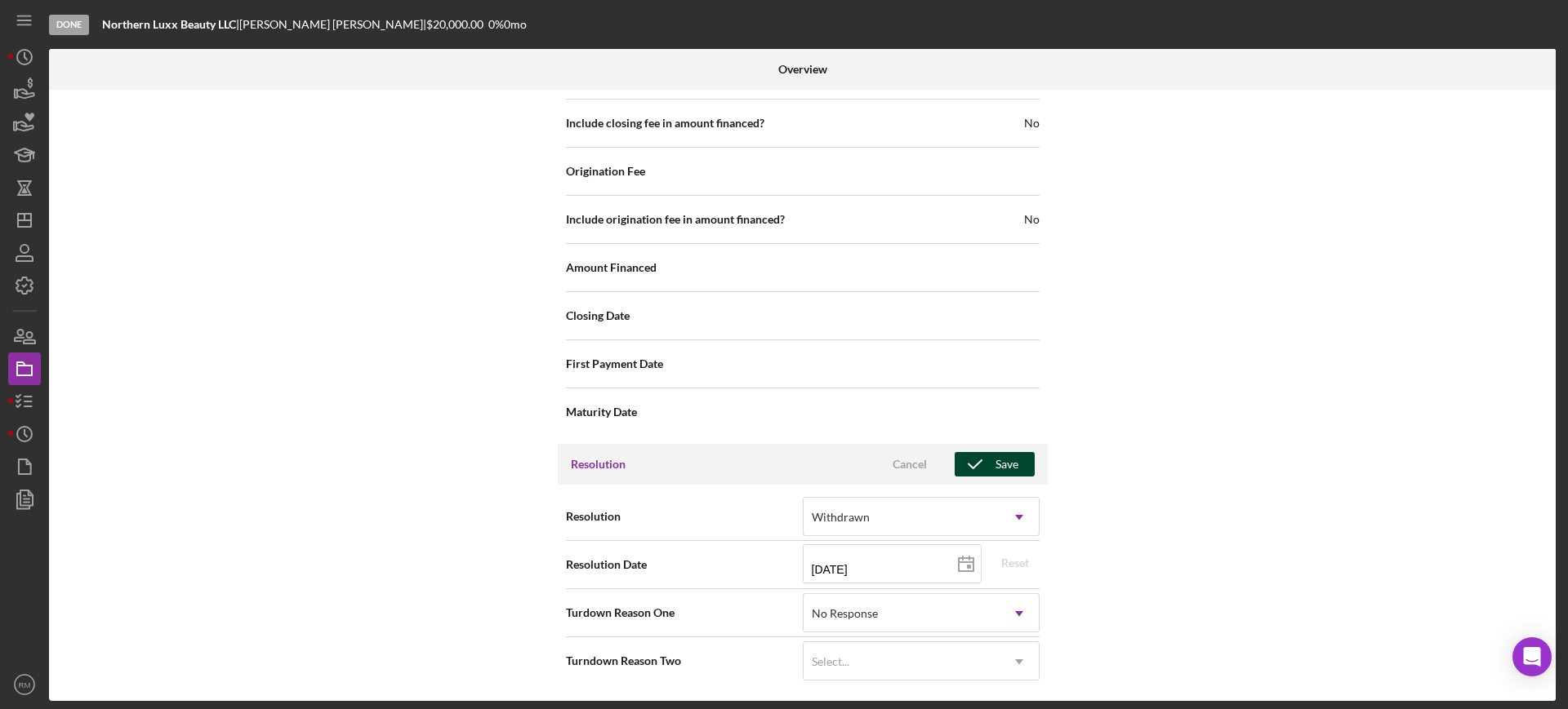
click at [1001, 473] on div "Save" at bounding box center [1007, 464] width 23 height 24
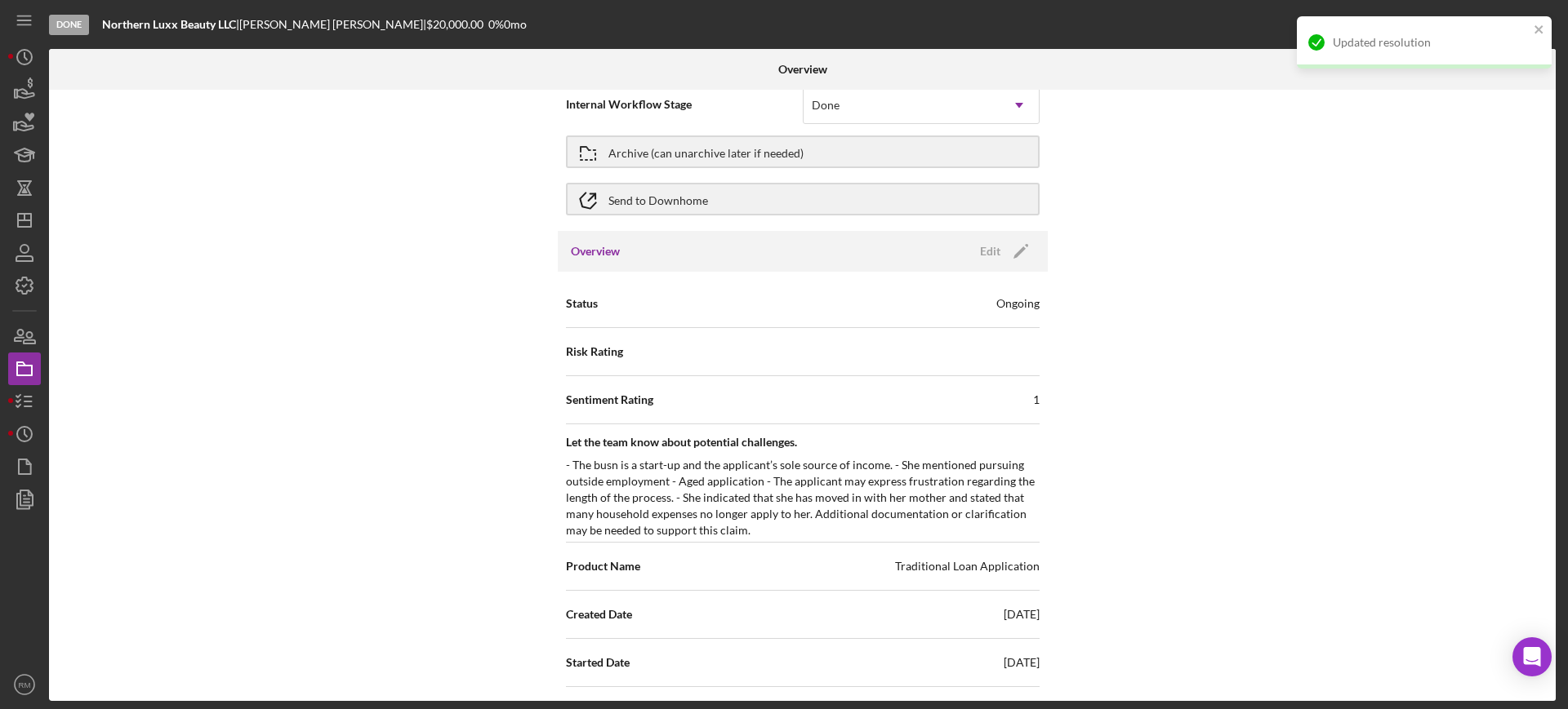
scroll to position [0, 0]
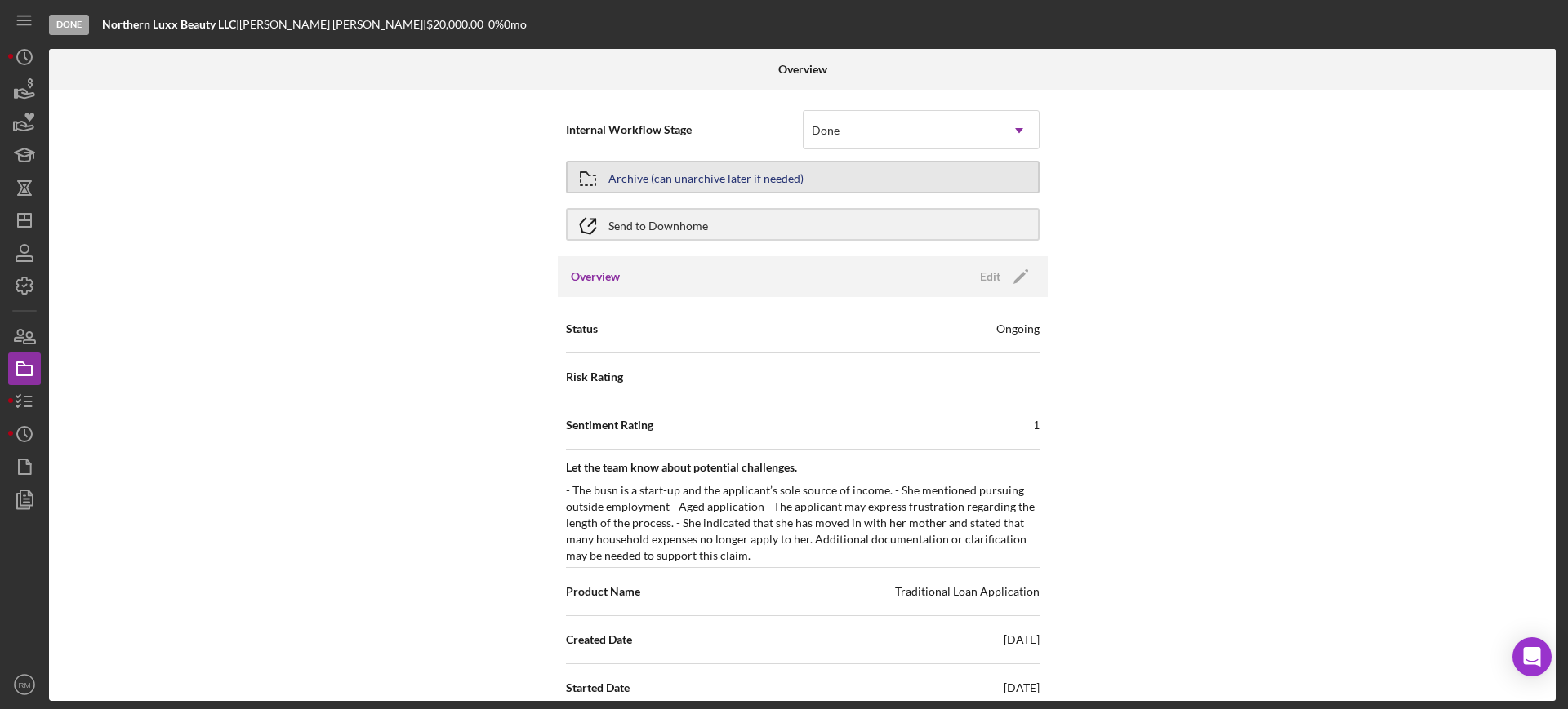
click at [684, 172] on div "Archive (can unarchive later if needed)" at bounding box center [706, 177] width 195 height 30
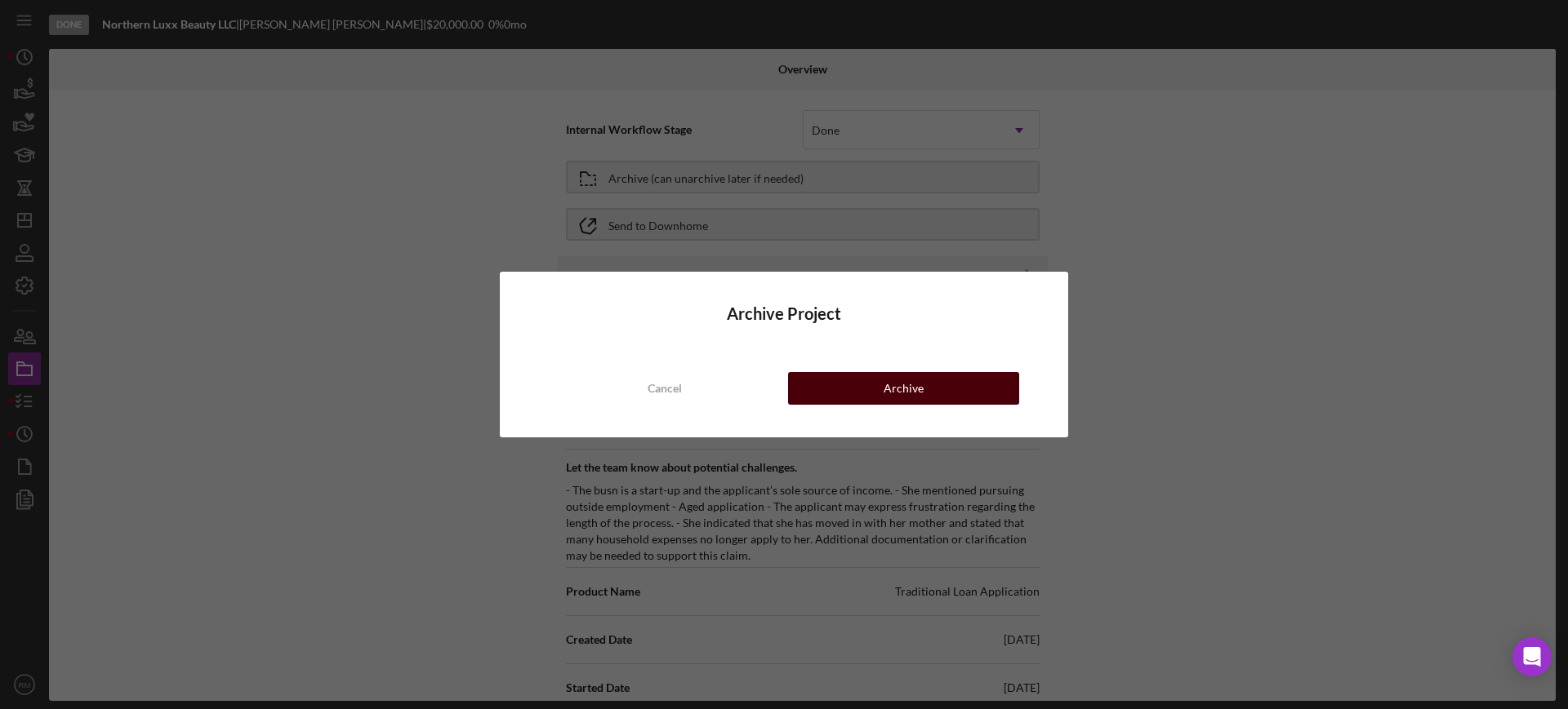
click at [906, 390] on div "Archive" at bounding box center [904, 389] width 40 height 33
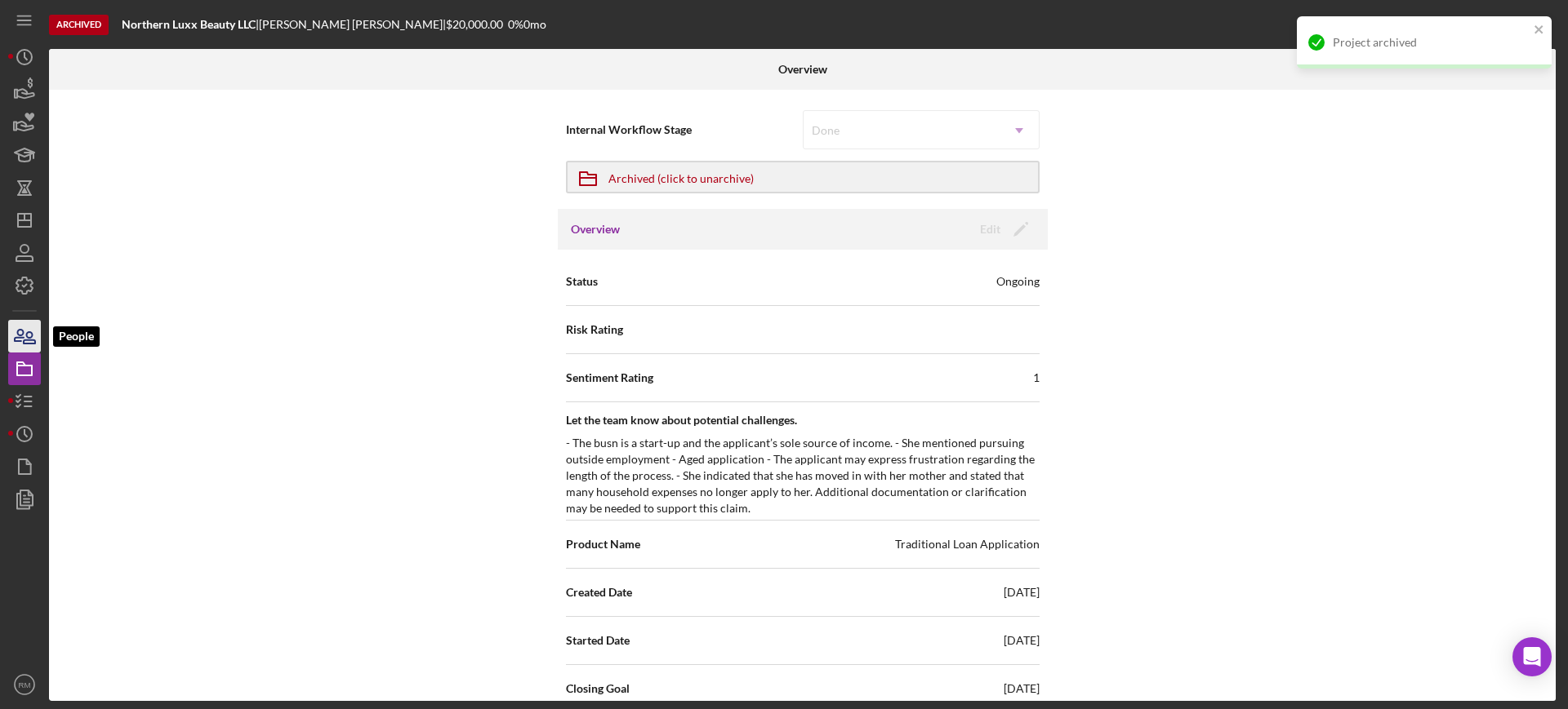
click at [35, 342] on icon "button" at bounding box center [29, 338] width 11 height 11
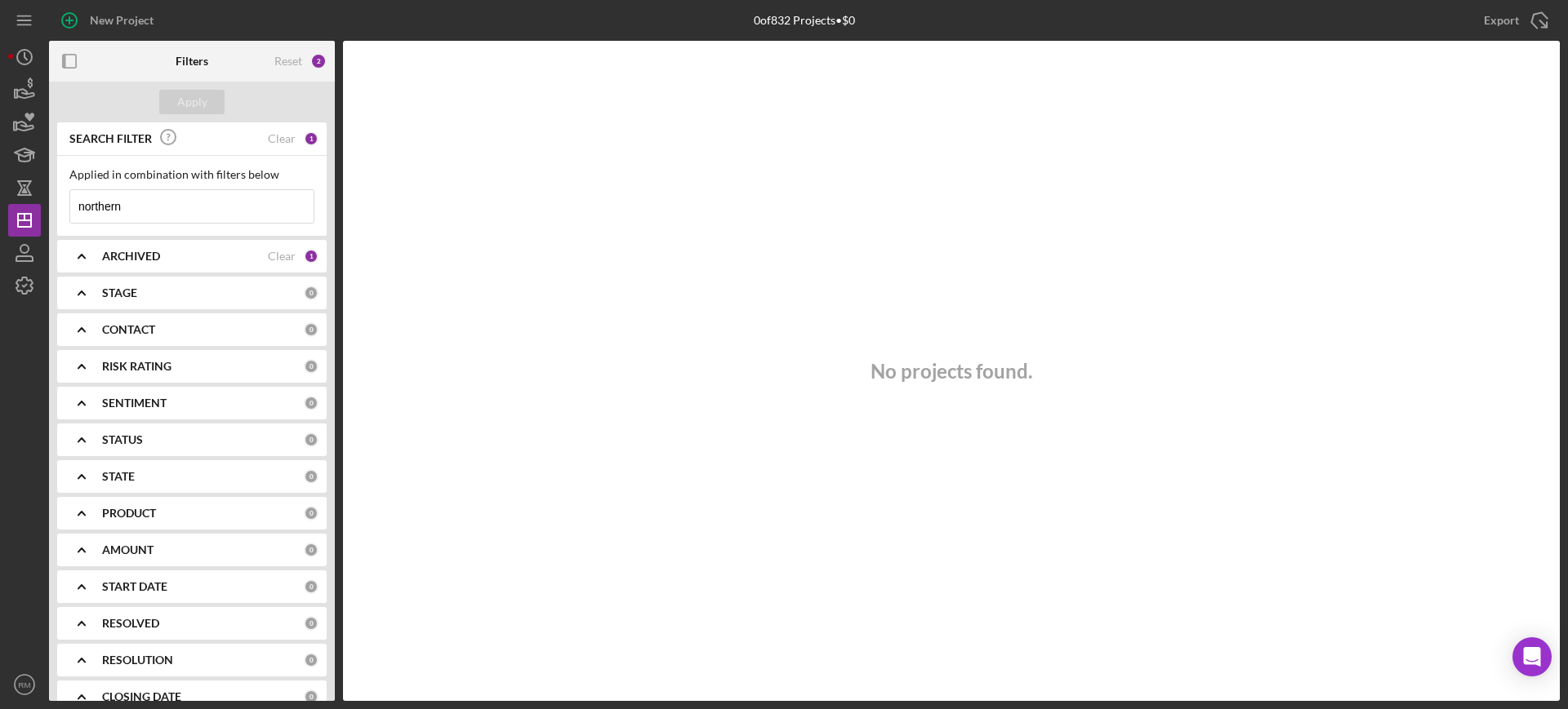
click at [122, 205] on input "northern" at bounding box center [192, 207] width 243 height 33
type input "babii"
click at [286, 257] on div "Clear" at bounding box center [282, 256] width 28 height 13
click at [180, 96] on div "Apply" at bounding box center [192, 102] width 30 height 24
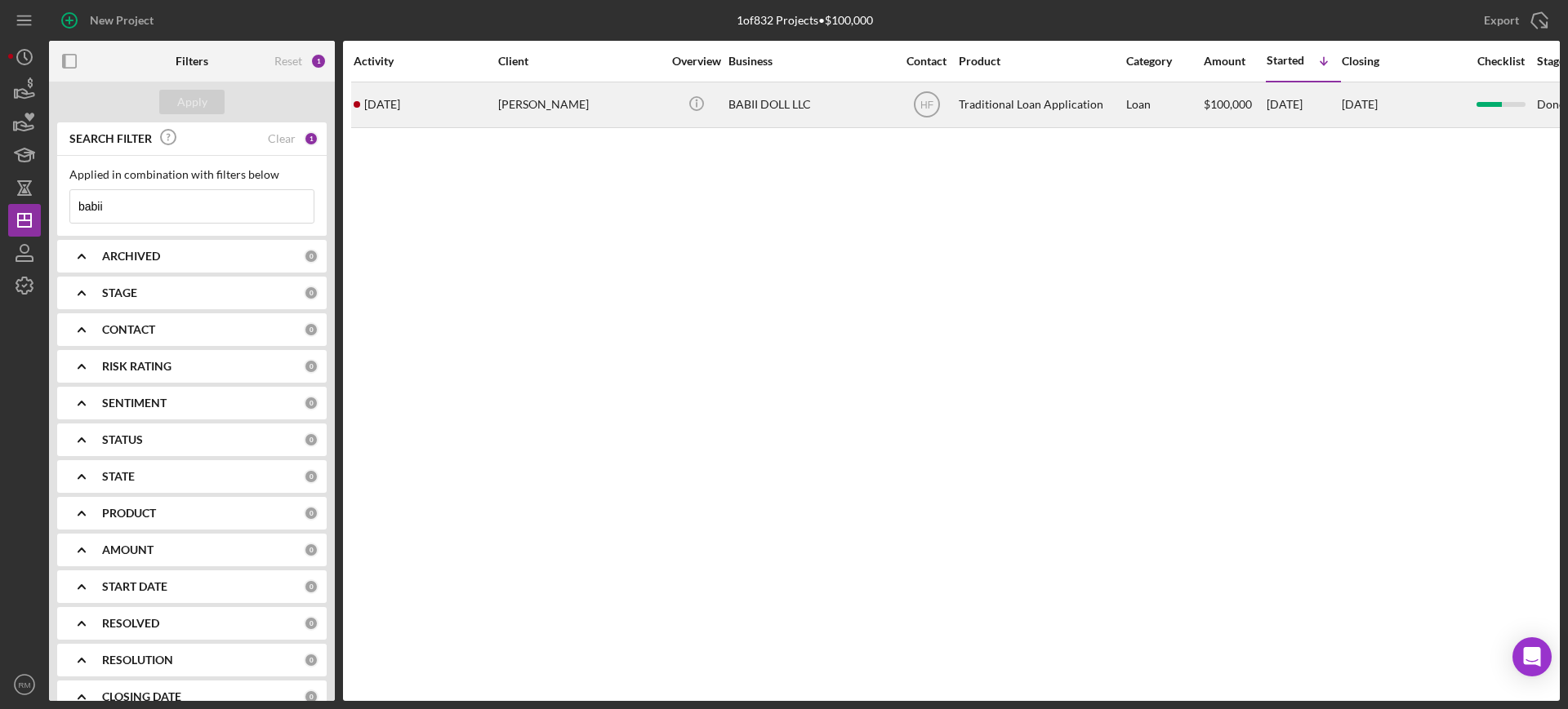
click at [513, 111] on div "Sou Bounthavilay" at bounding box center [580, 105] width 163 height 43
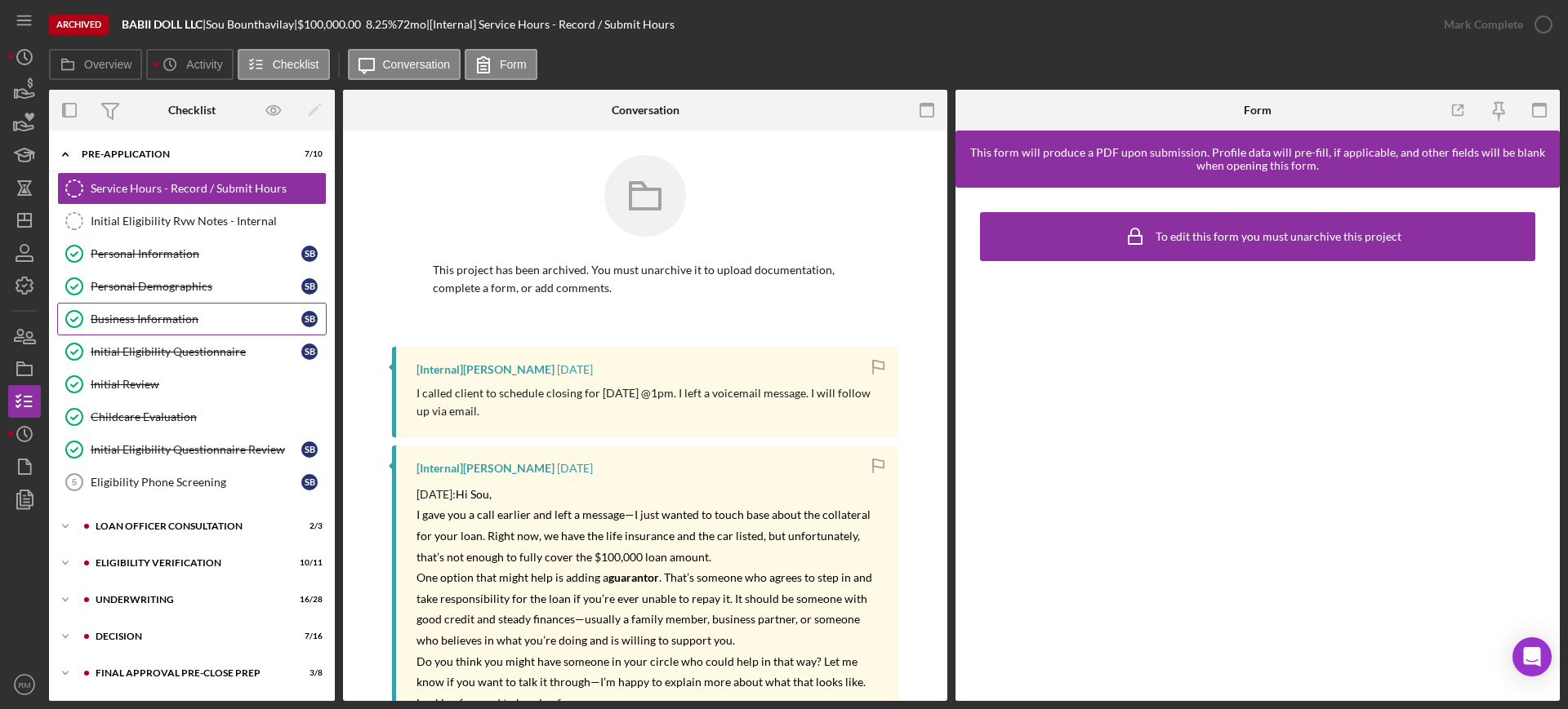
click at [147, 312] on div "Business Information" at bounding box center [195, 318] width 211 height 13
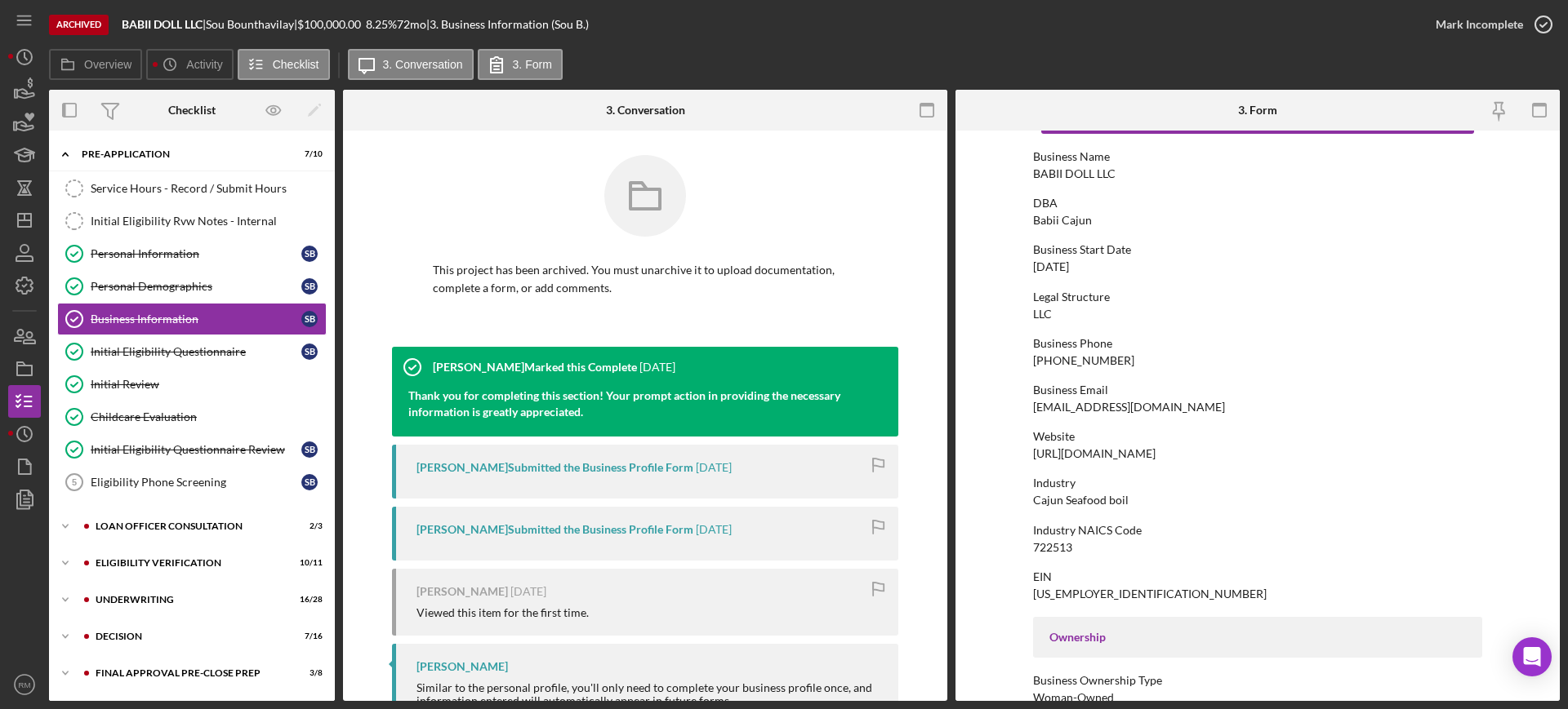
scroll to position [129, 0]
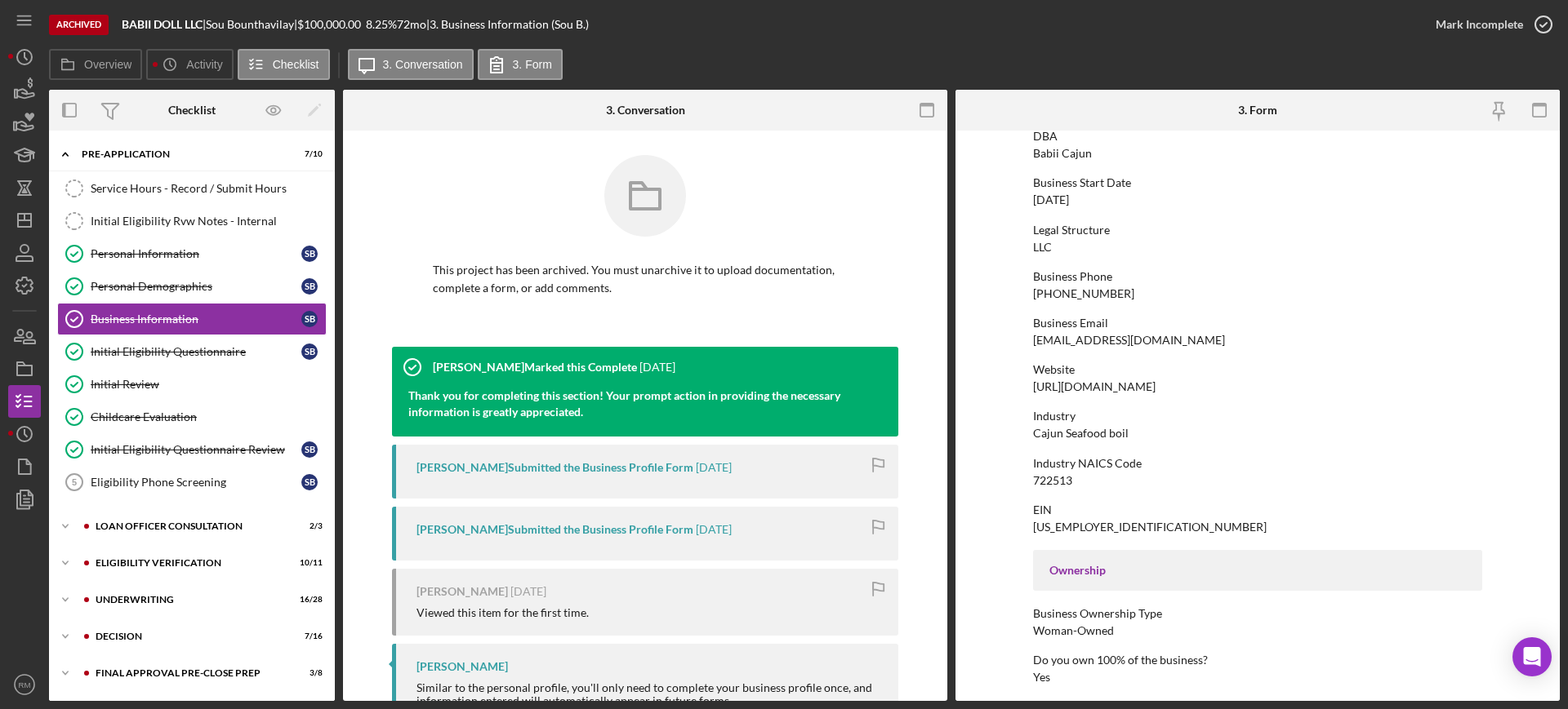
click at [1056, 478] on div "722513" at bounding box center [1052, 480] width 39 height 13
copy div "722513"
click at [182, 298] on link "Personal Demographics Personal Demographics S B" at bounding box center [192, 286] width 269 height 33
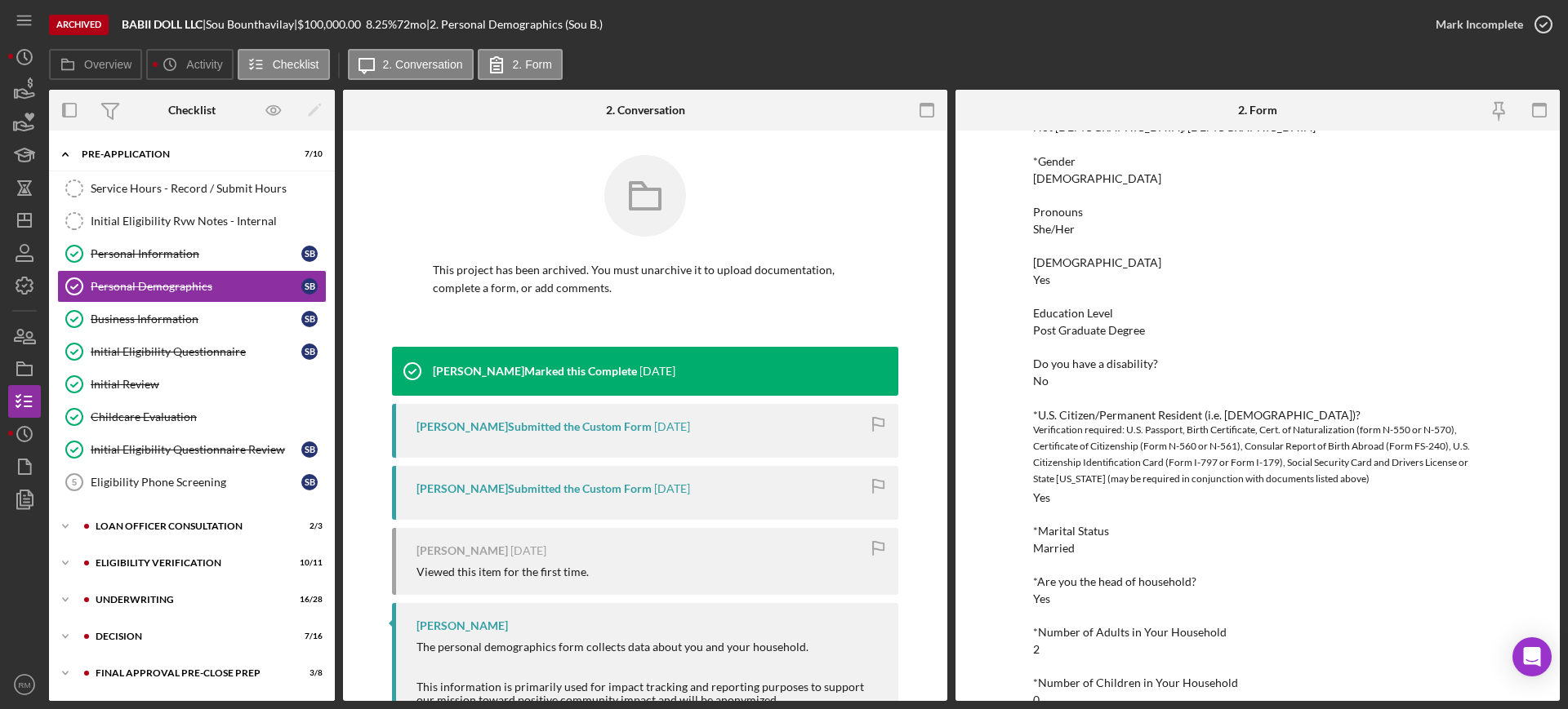
scroll to position [201, 0]
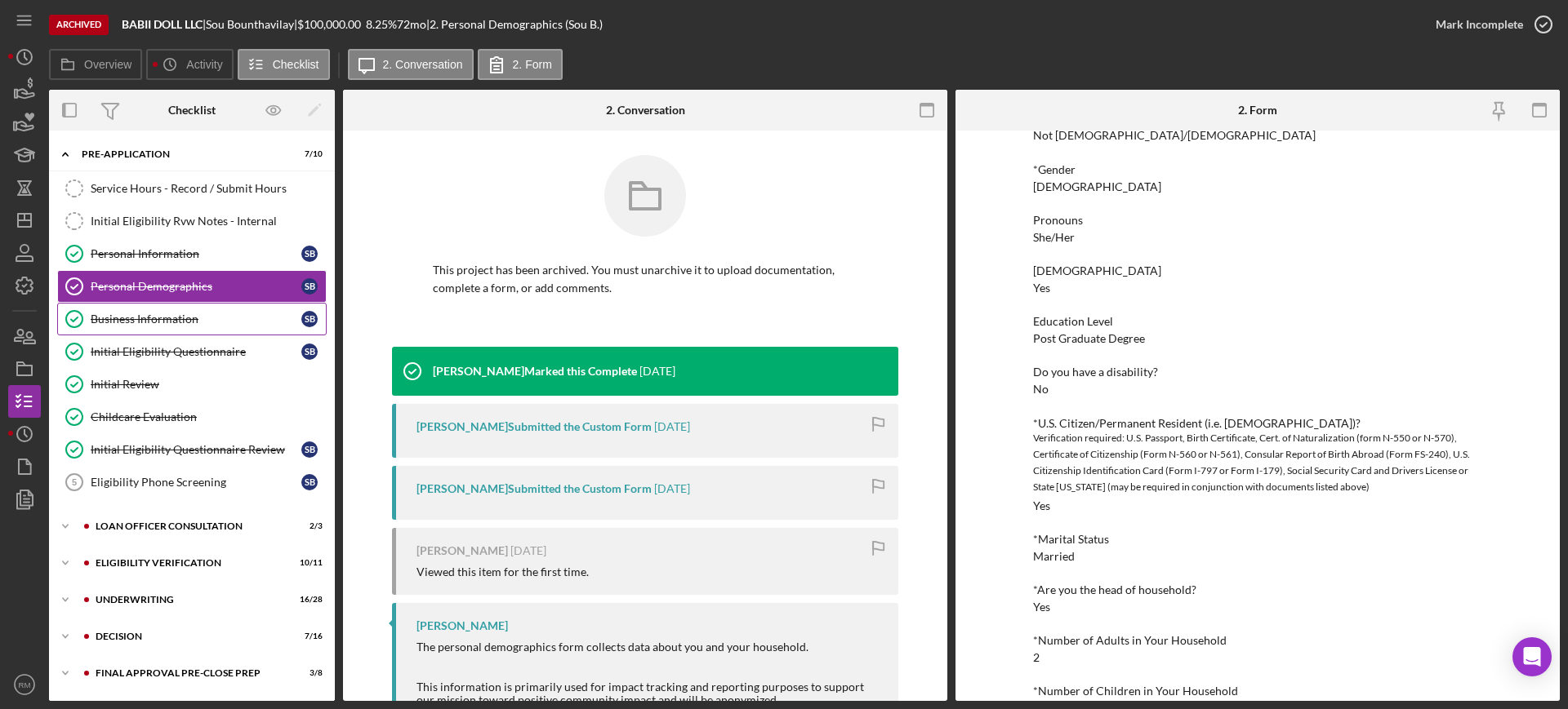
click at [232, 325] on link "Business Information Business Information S B" at bounding box center [192, 319] width 269 height 33
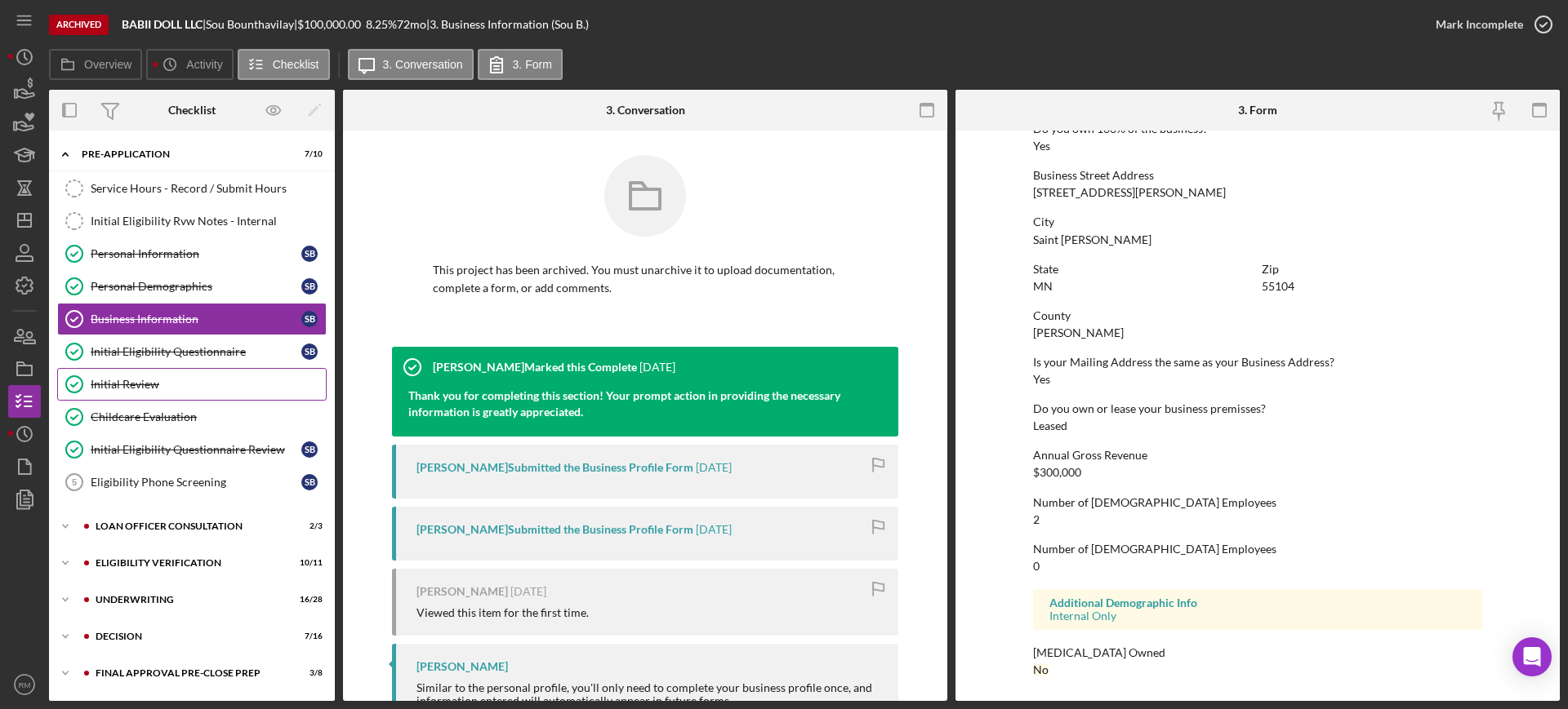
scroll to position [144, 0]
